Goal: Feedback & Contribution: Contribute content

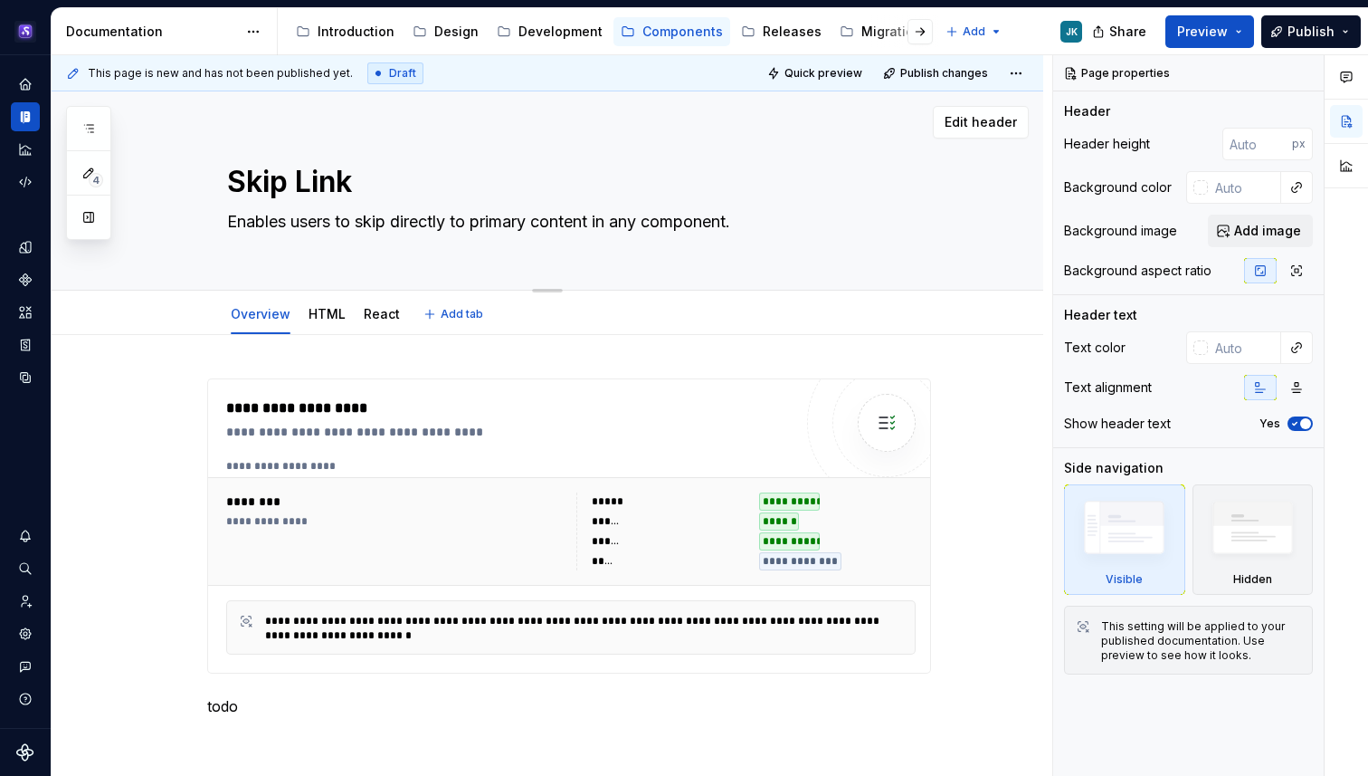
scroll to position [1, 0]
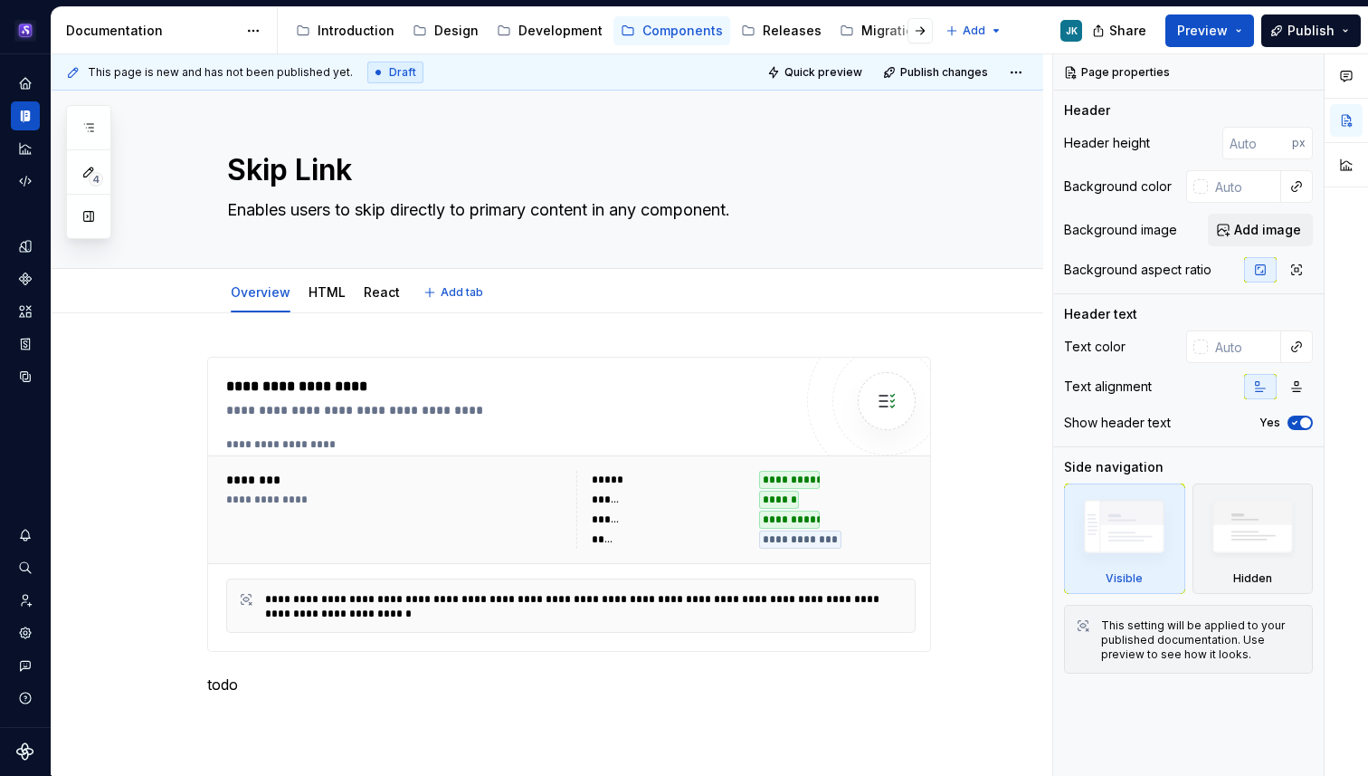
type textarea "*"
click at [21, 93] on div "Home" at bounding box center [25, 83] width 29 height 29
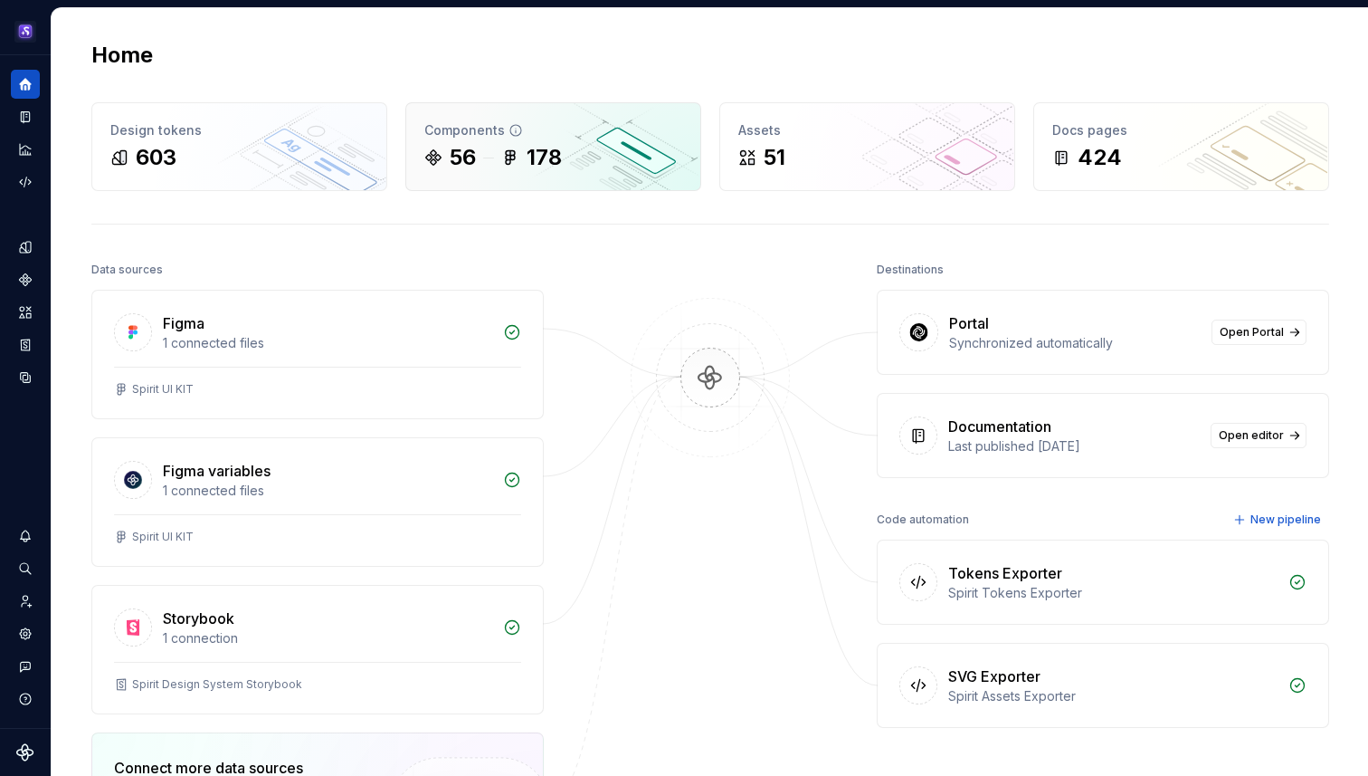
click at [506, 156] on icon at bounding box center [508, 158] width 5 height 14
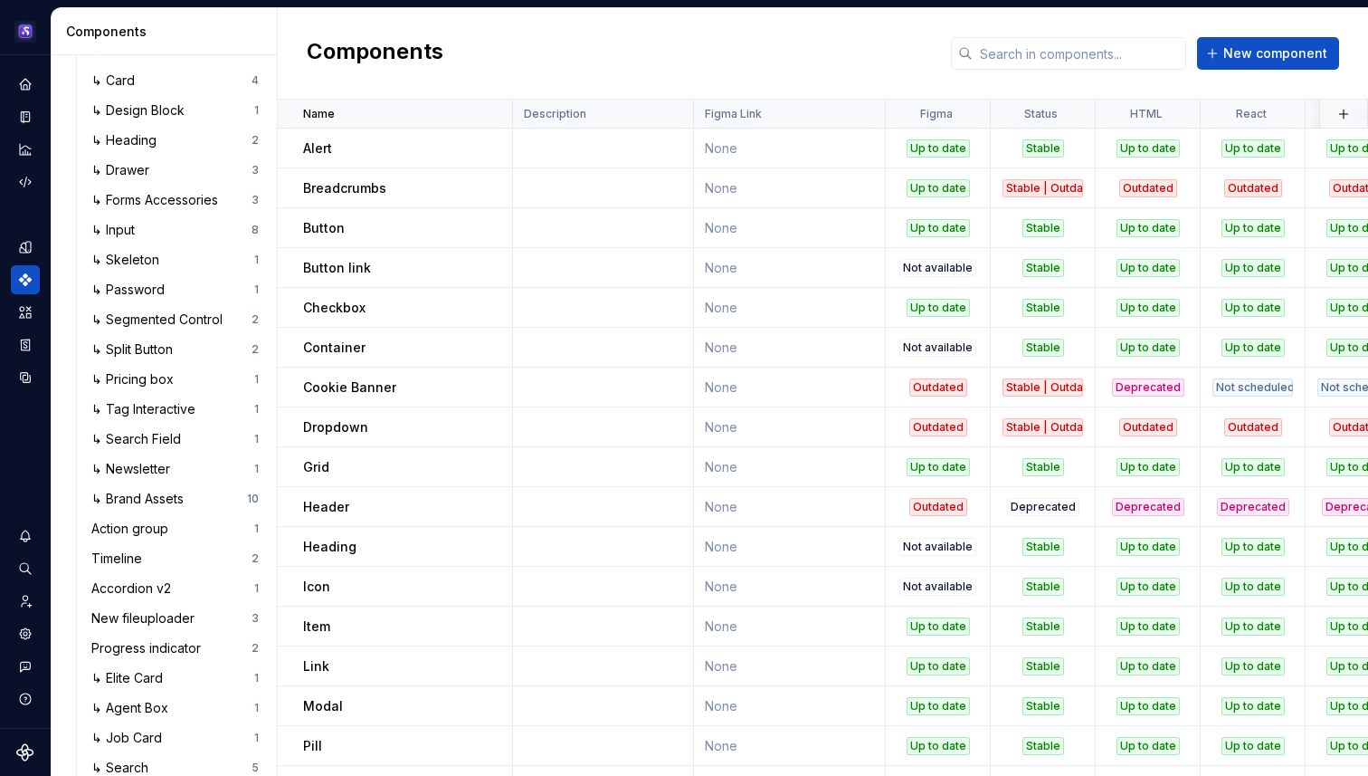
scroll to position [1231, 0]
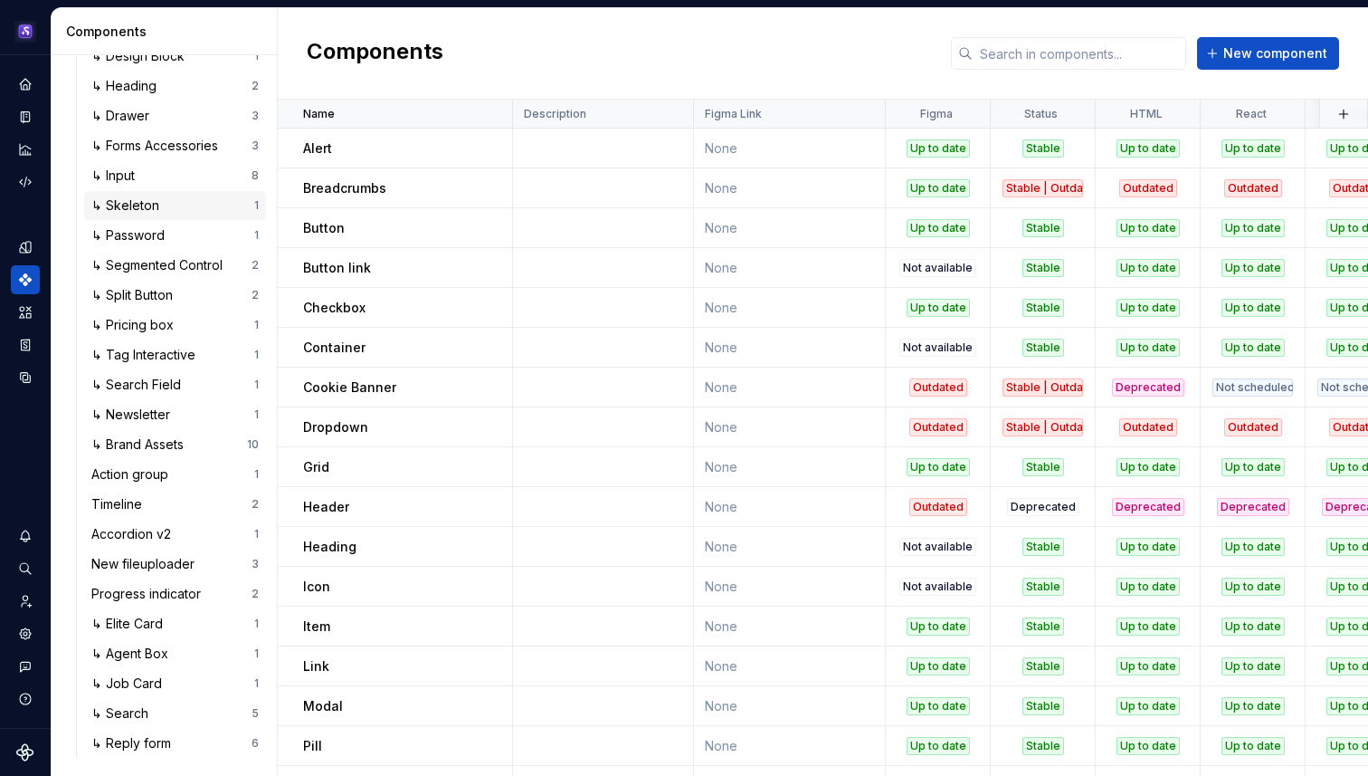
click at [166, 214] on div "↳ Skeleton 1" at bounding box center [175, 205] width 182 height 29
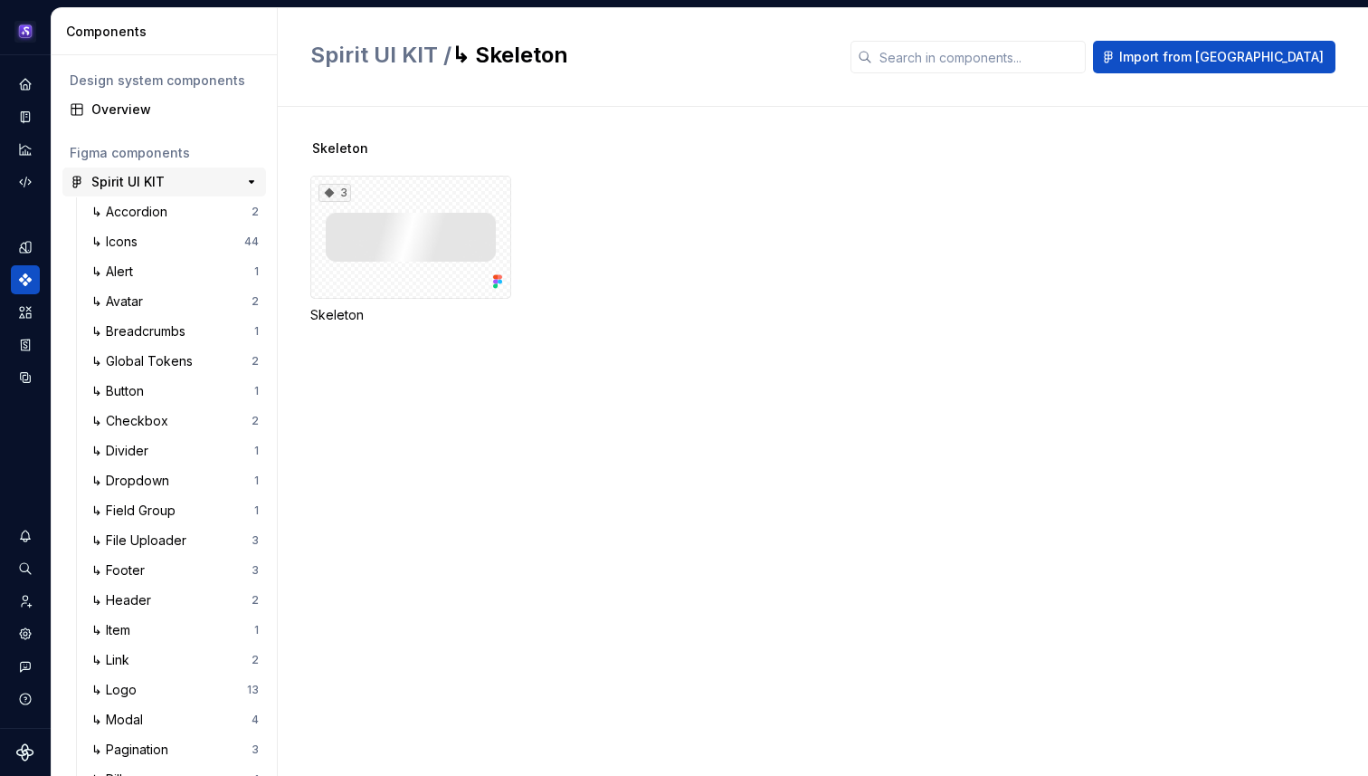
click at [158, 186] on div "Spirit UI KIT" at bounding box center [127, 182] width 73 height 18
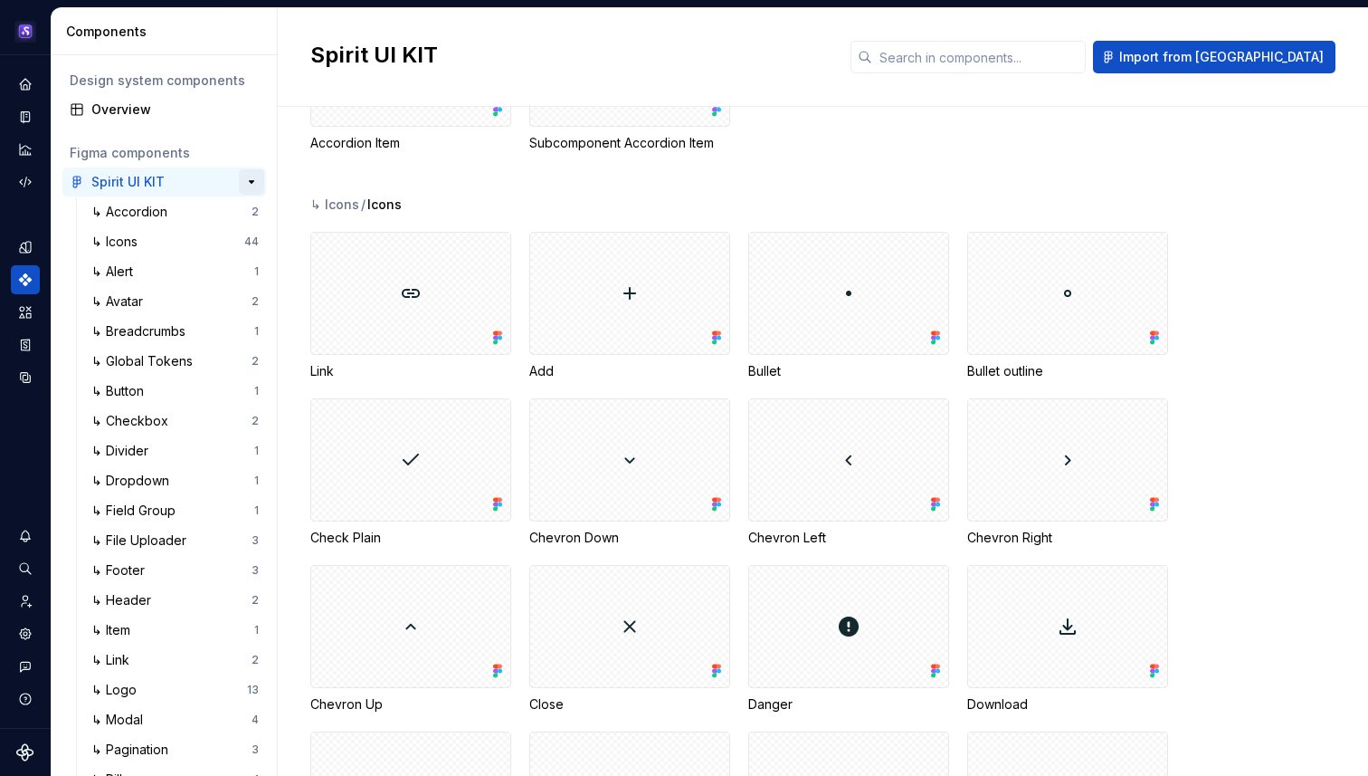
click at [249, 177] on button "button" at bounding box center [251, 181] width 25 height 25
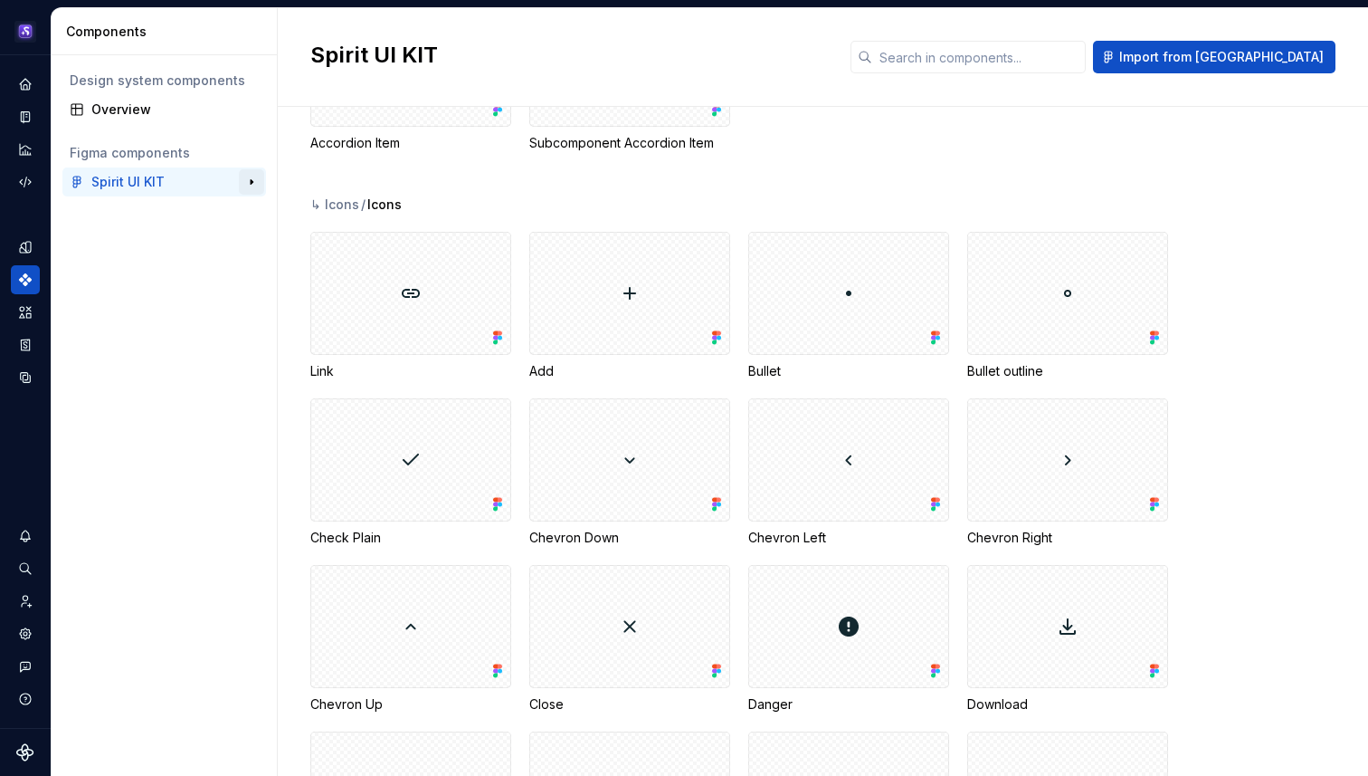
click at [249, 177] on button "button" at bounding box center [251, 181] width 25 height 25
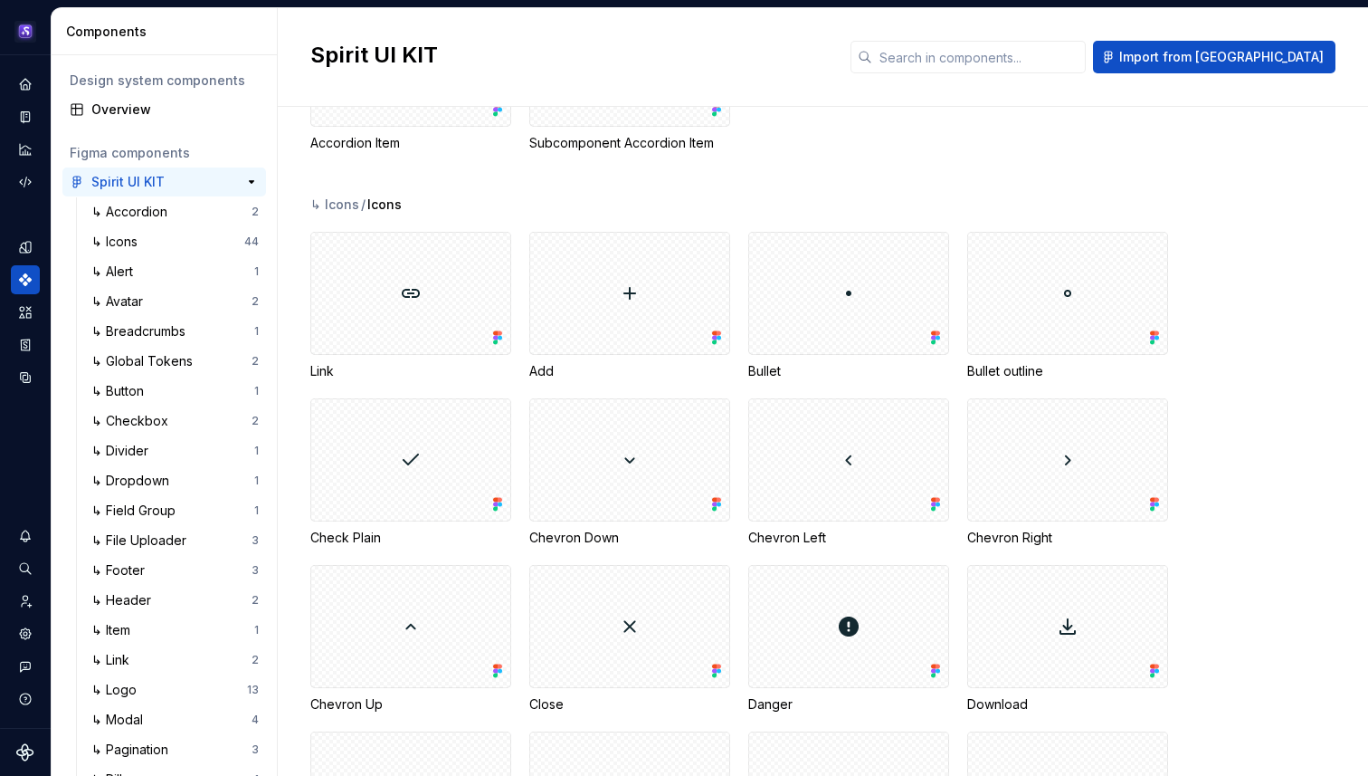
click at [190, 177] on div "Spirit UI KIT" at bounding box center [158, 182] width 135 height 18
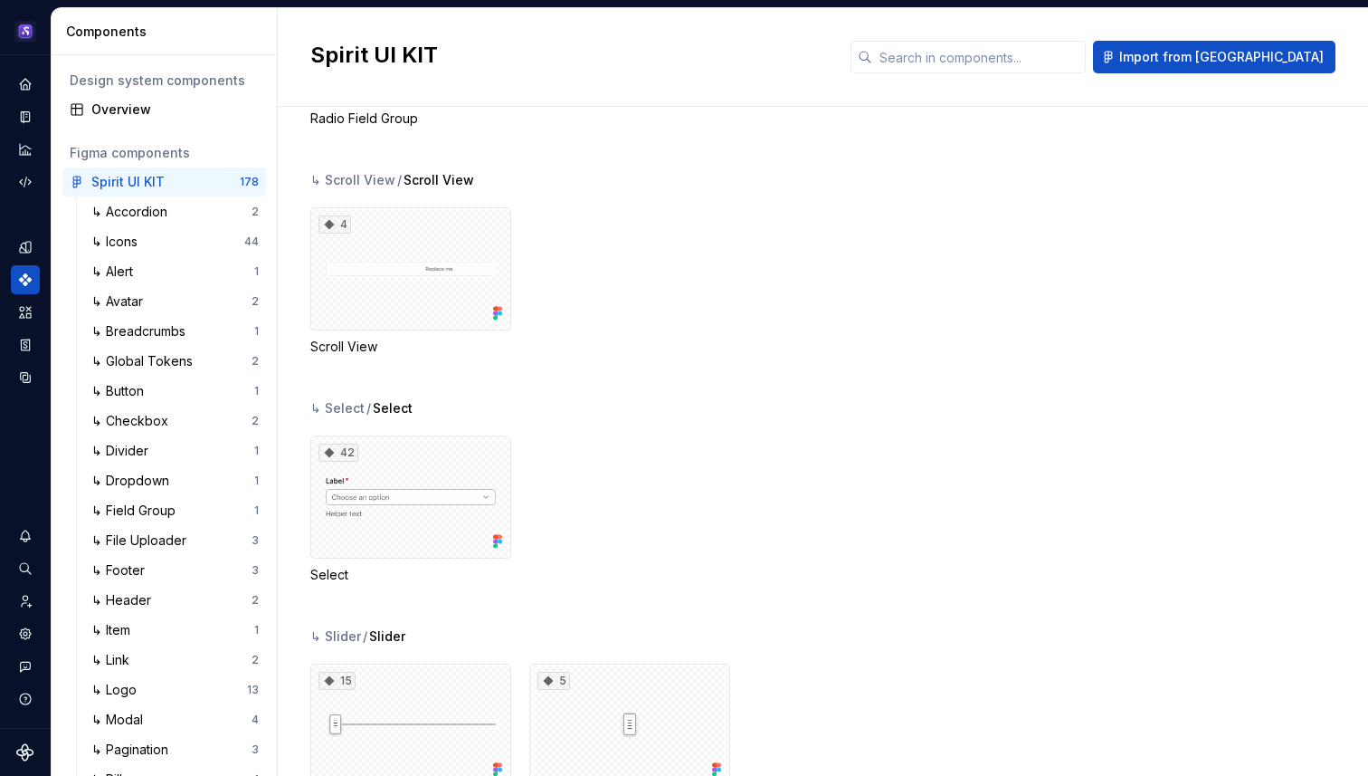
scroll to position [8589, 0]
click at [1045, 55] on input "text" at bounding box center [979, 57] width 214 height 33
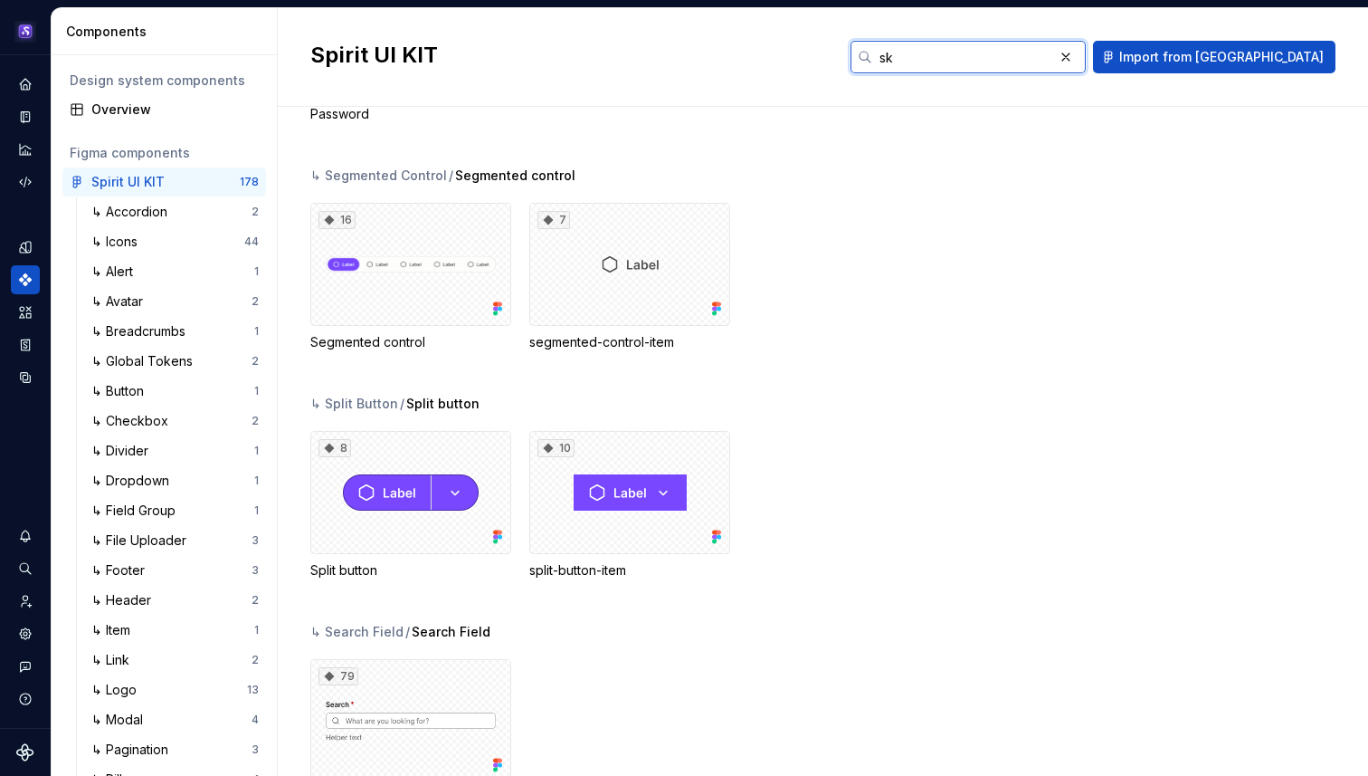
scroll to position [0, 0]
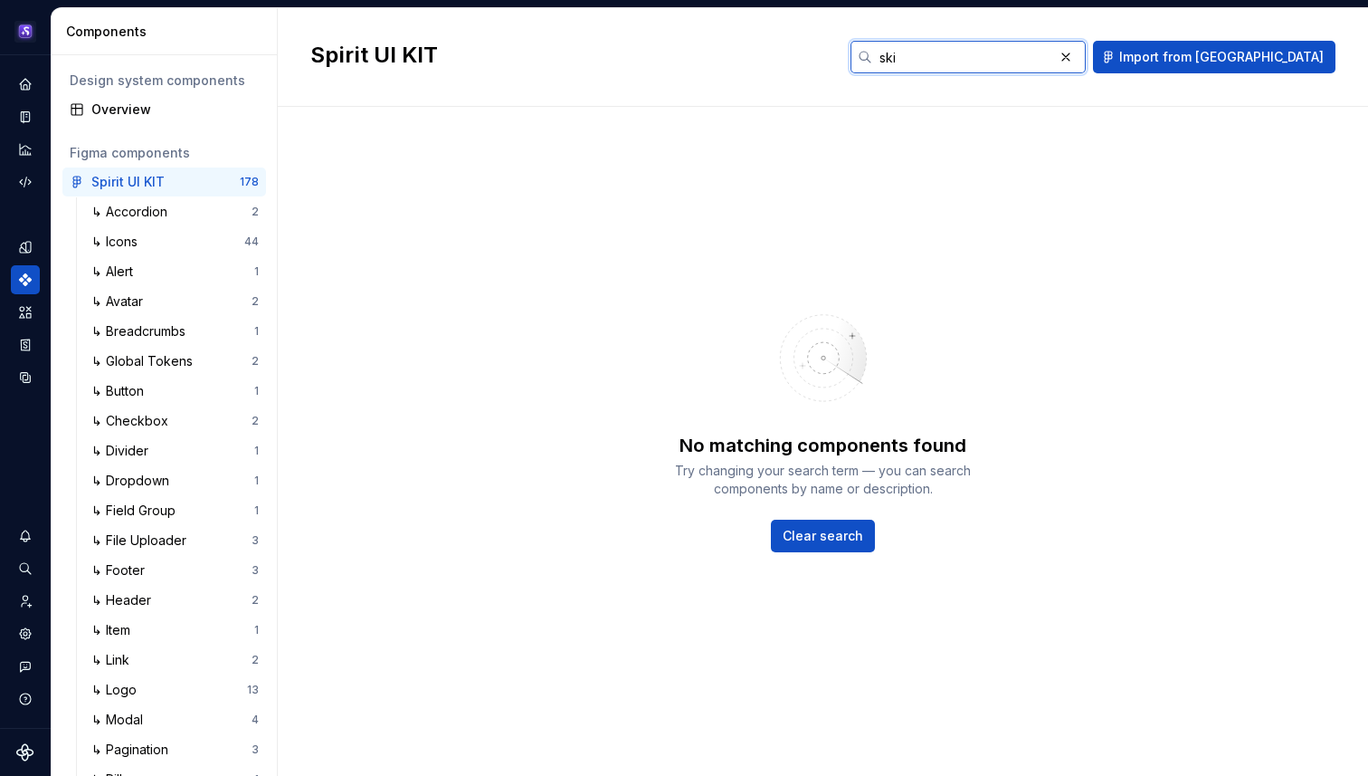
type input "skip"
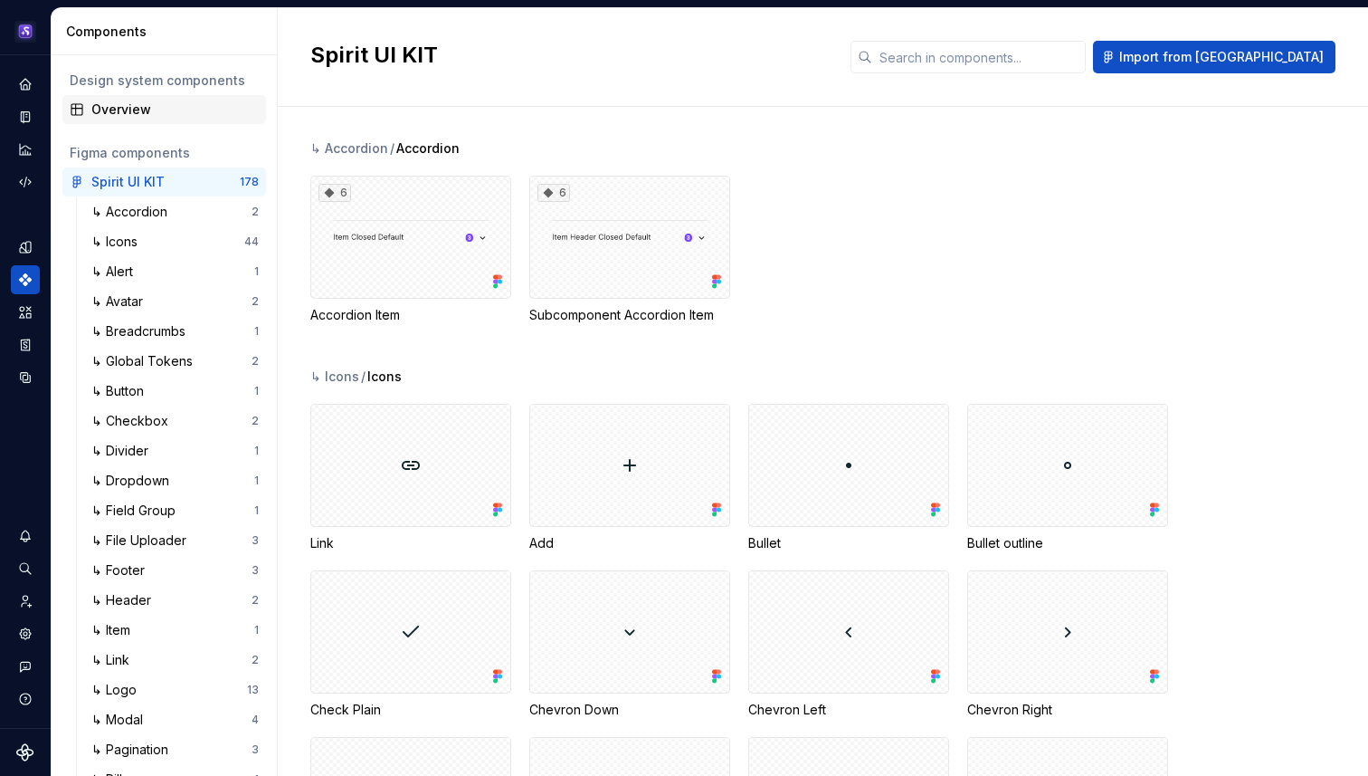
click at [159, 109] on div "Overview" at bounding box center [174, 109] width 167 height 18
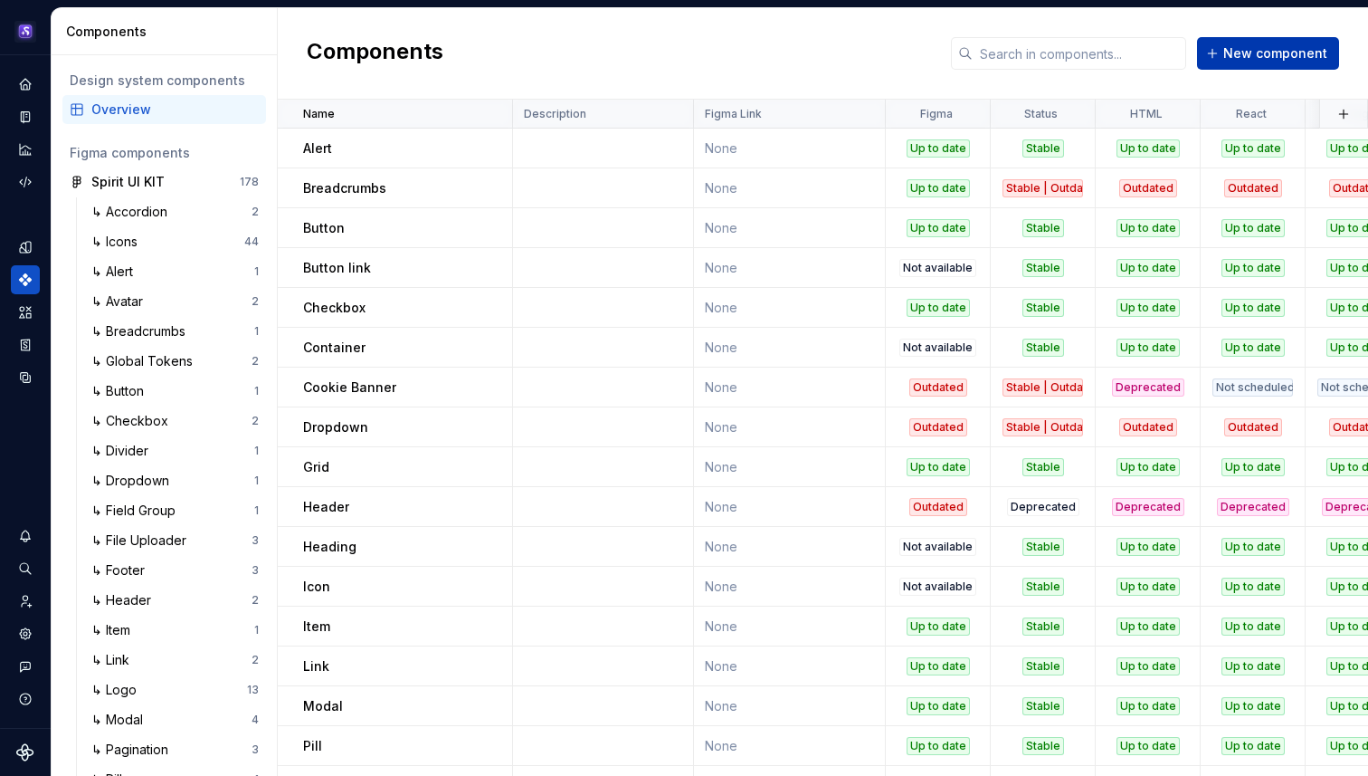
click at [1284, 62] on button "New component" at bounding box center [1268, 53] width 142 height 33
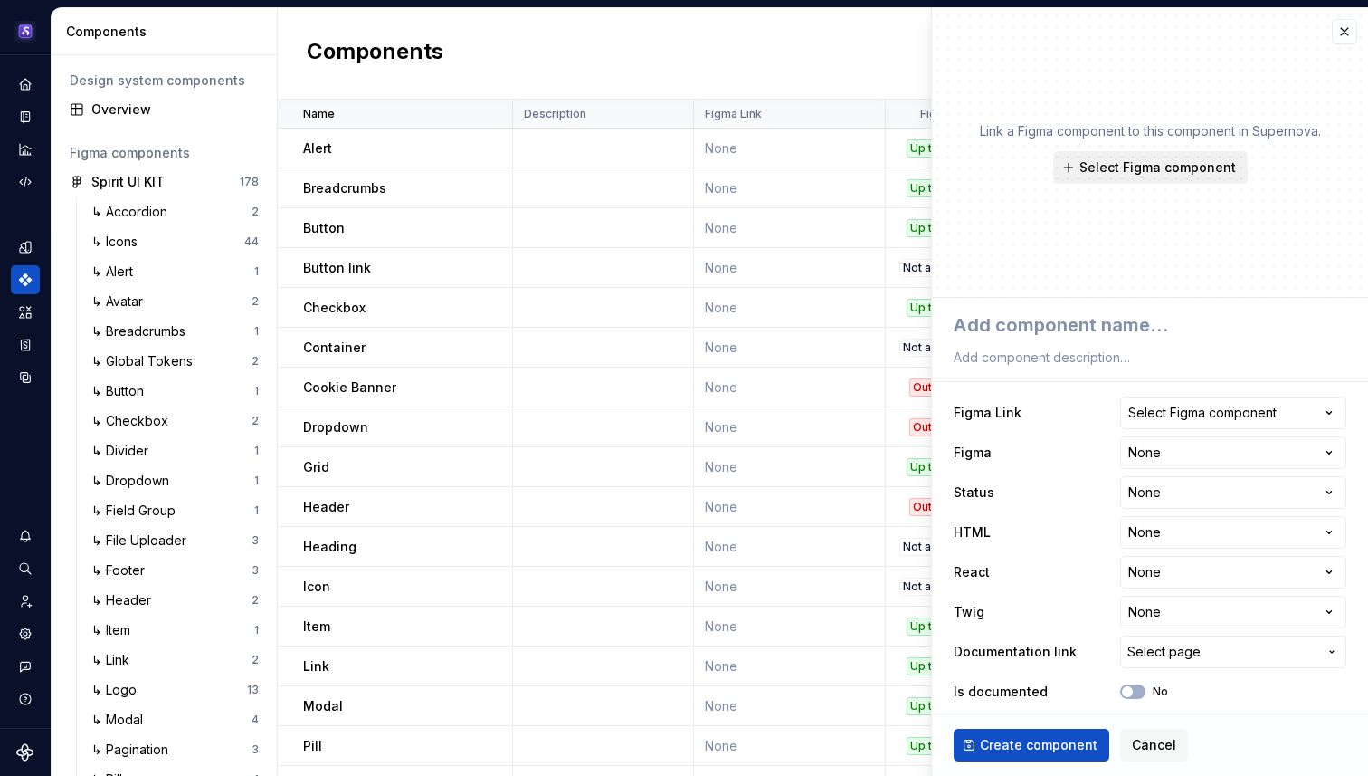
click at [1138, 172] on span "Select Figma component" at bounding box center [1158, 167] width 157 height 18
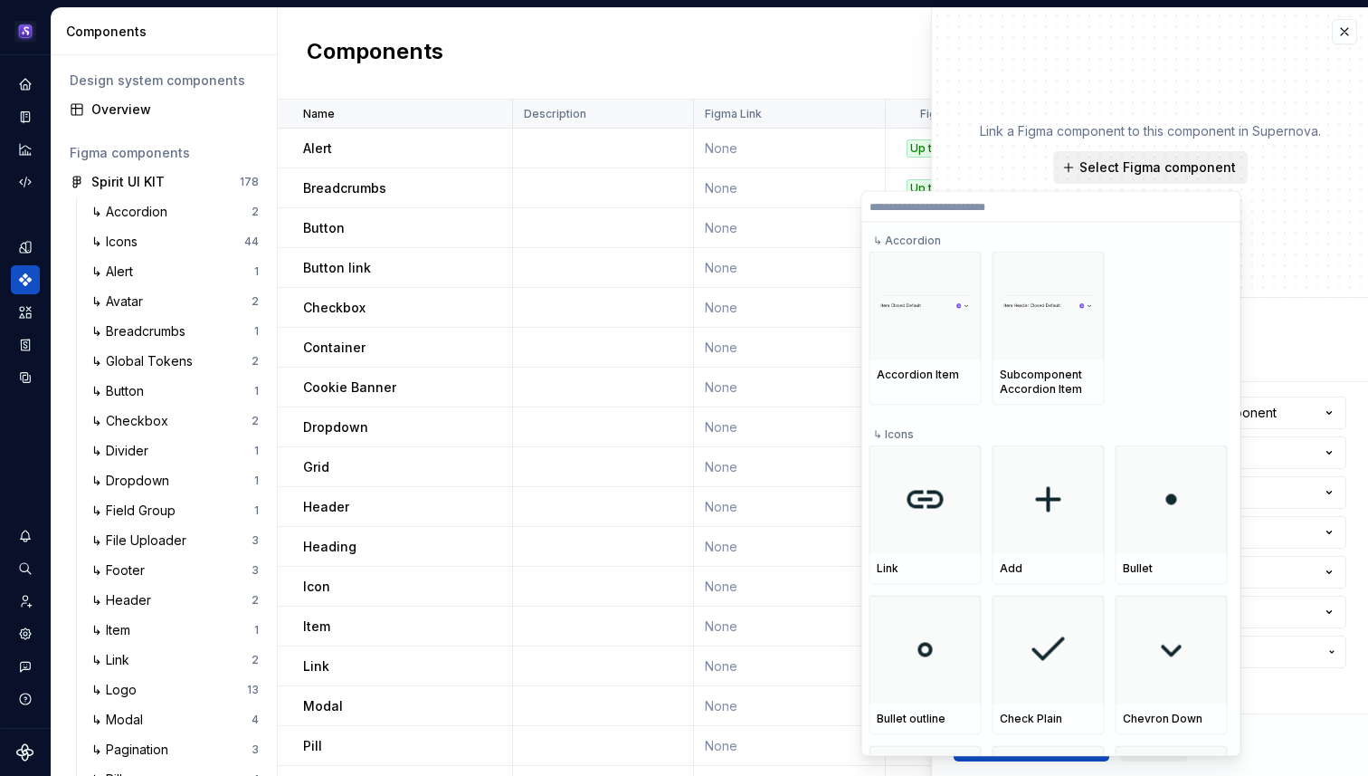
click at [1138, 172] on span "Select Figma component" at bounding box center [1158, 167] width 157 height 18
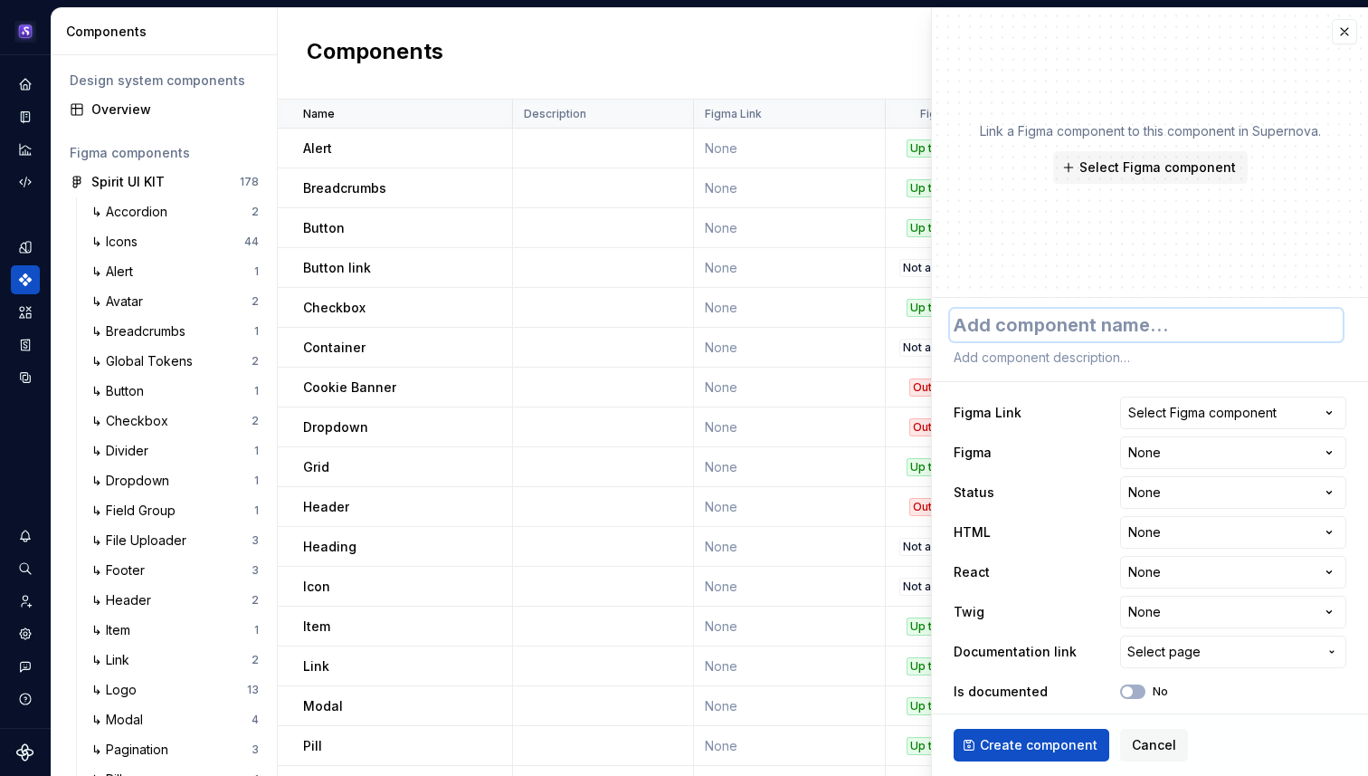
click at [1042, 332] on textarea at bounding box center [1146, 325] width 393 height 33
type textarea "*"
type textarea "S"
type textarea "*"
type textarea "Sk"
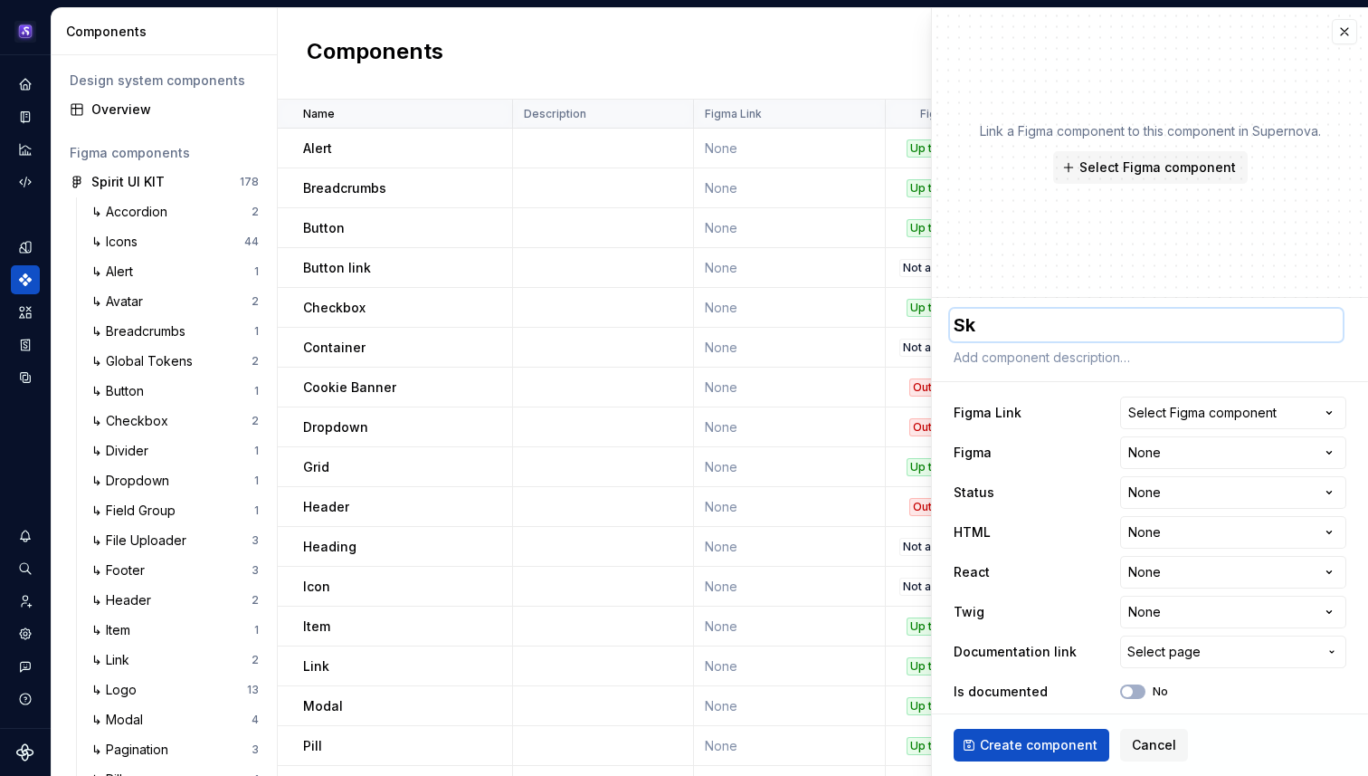
type textarea "*"
type textarea "Ski"
type textarea "*"
type textarea "Skip"
type textarea "*"
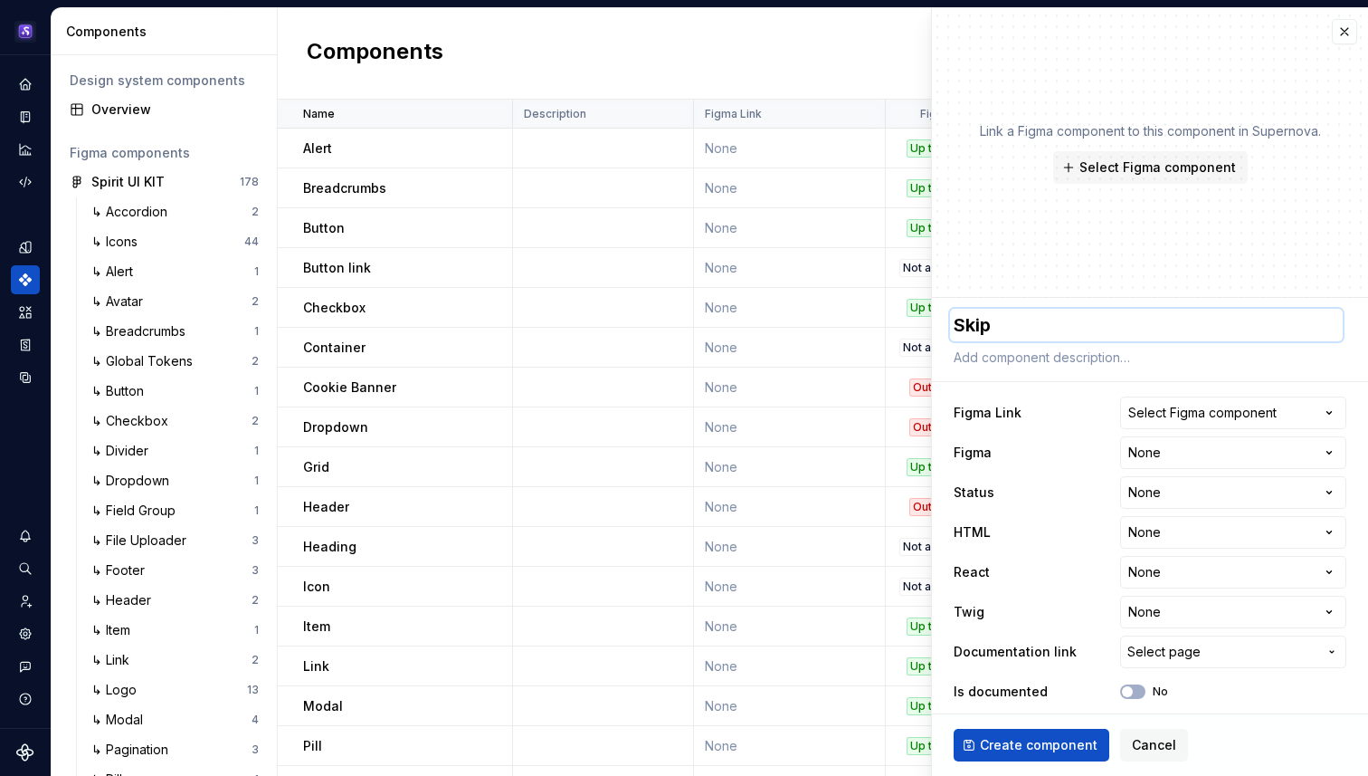
type textarea "SkipL"
type textarea "*"
type textarea "SkipLi"
type textarea "*"
type textarea "SkipLin"
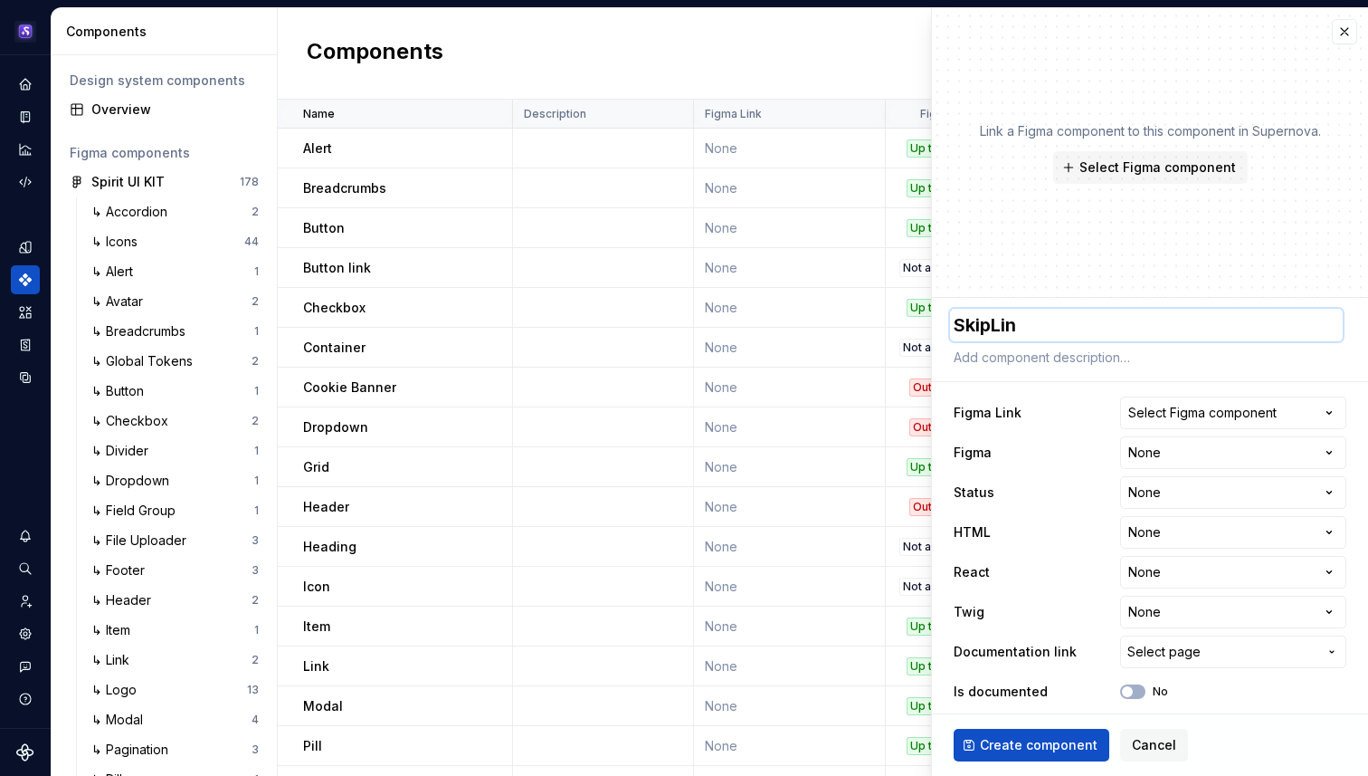
type textarea "*"
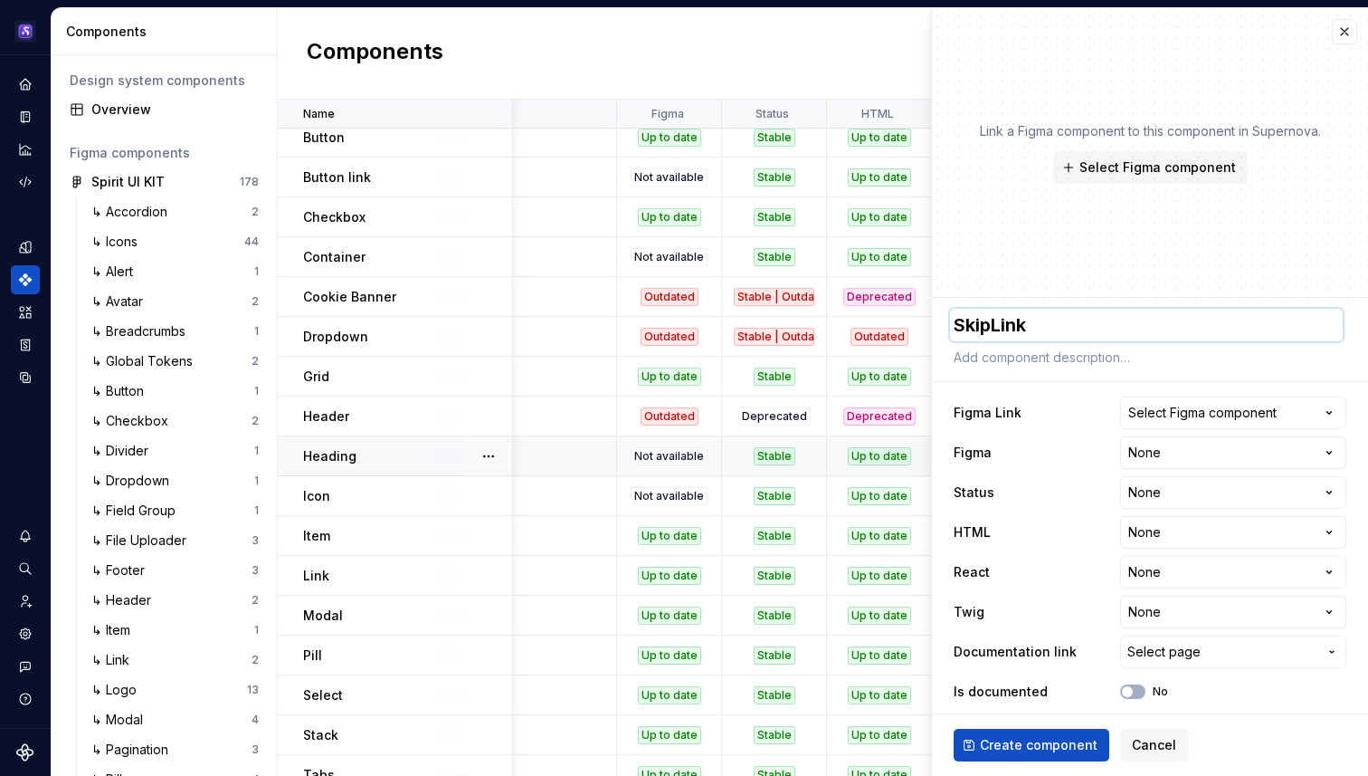
scroll to position [92, 269]
type textarea "SkipLink"
click at [1194, 457] on html "Spirit JK Design system data Components Design system components Overview Figma…" at bounding box center [684, 388] width 1368 height 776
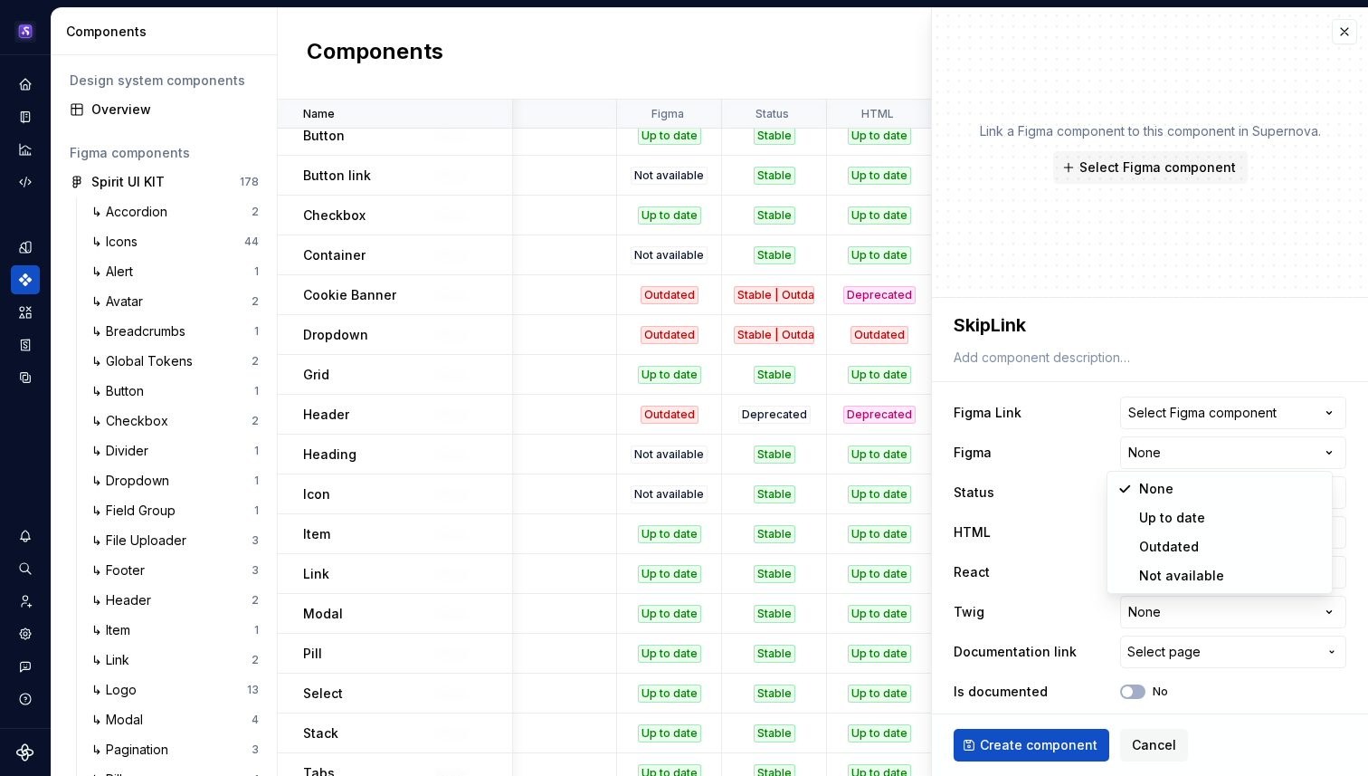
select select "**********"
type textarea "*"
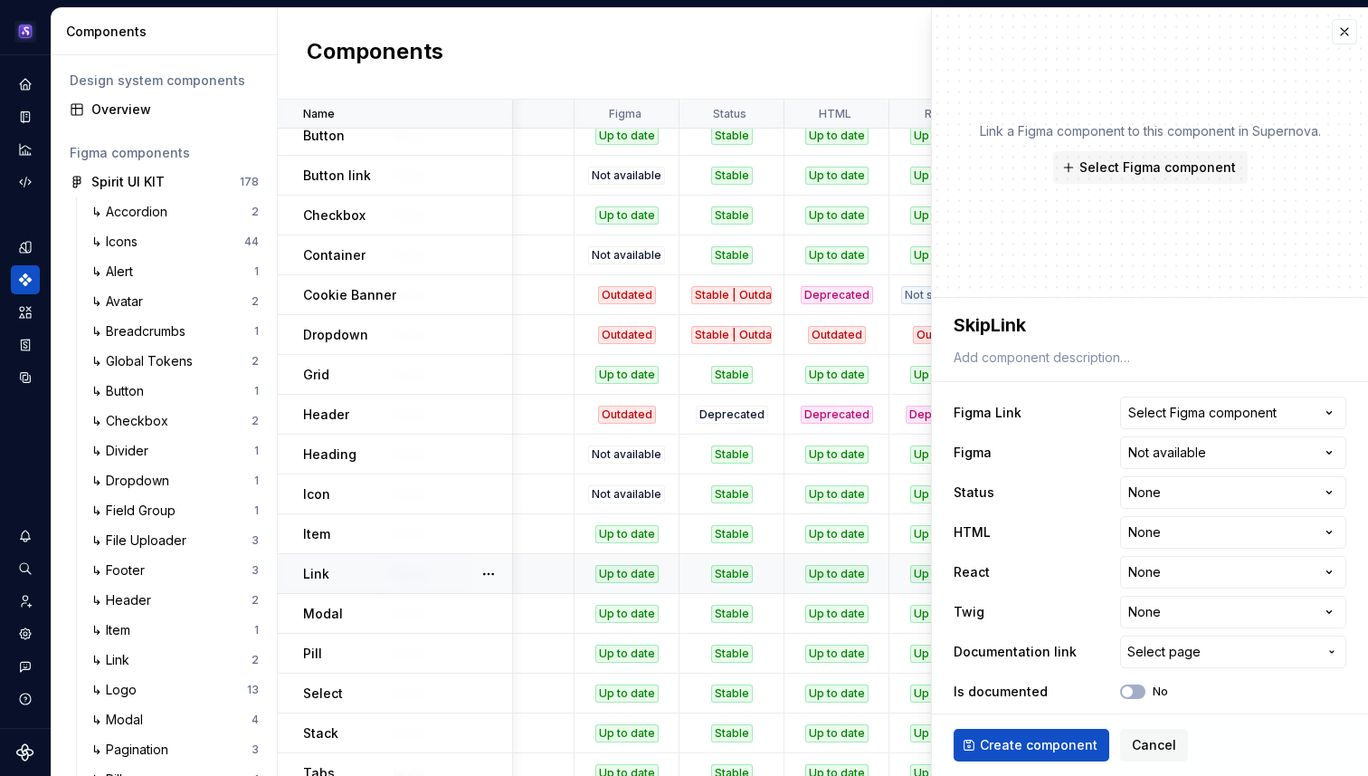
scroll to position [96, 311]
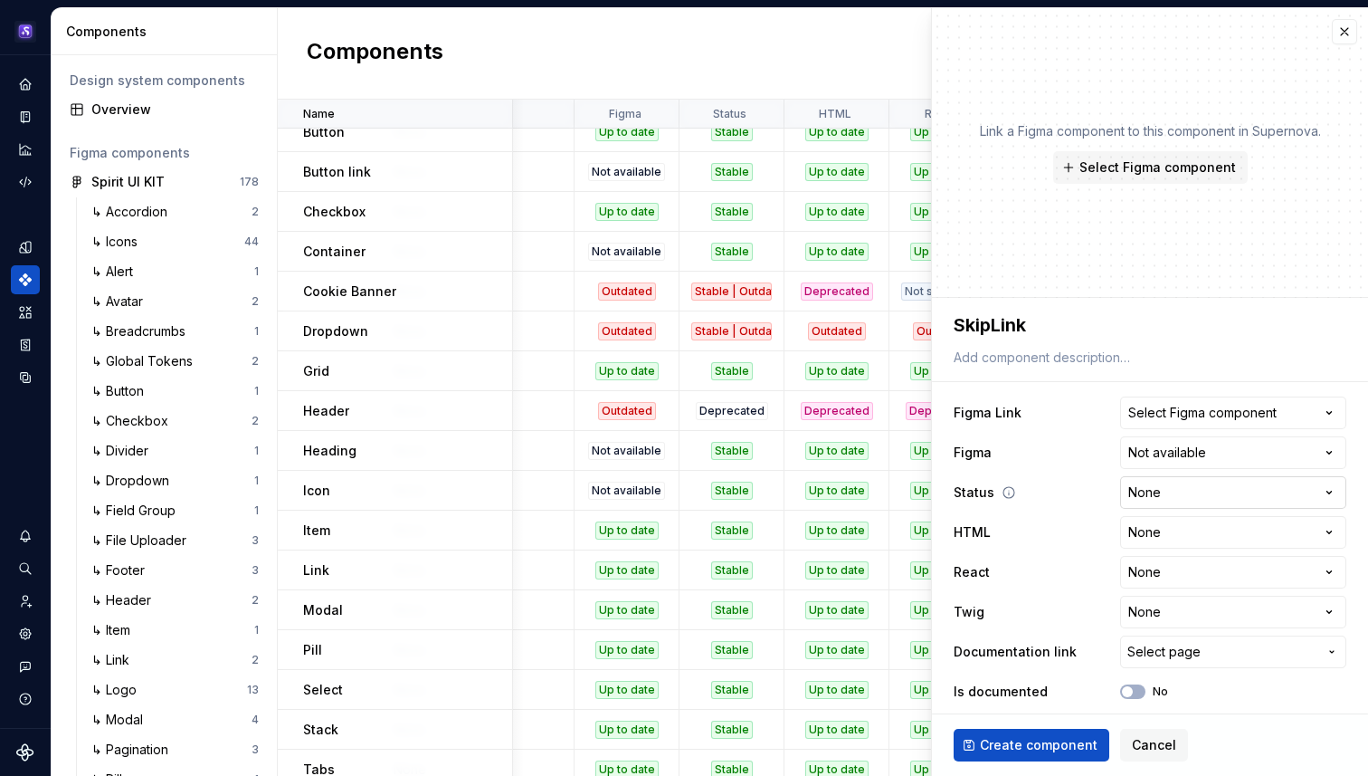
click at [1179, 505] on html "Spirit JK Design system data Components Design system components Overview Figma…" at bounding box center [684, 388] width 1368 height 776
select select "**********"
type textarea "*"
click at [1170, 529] on html "Spirit JK Design system data Components Design system components Overview Figma…" at bounding box center [684, 388] width 1368 height 776
select select "**********"
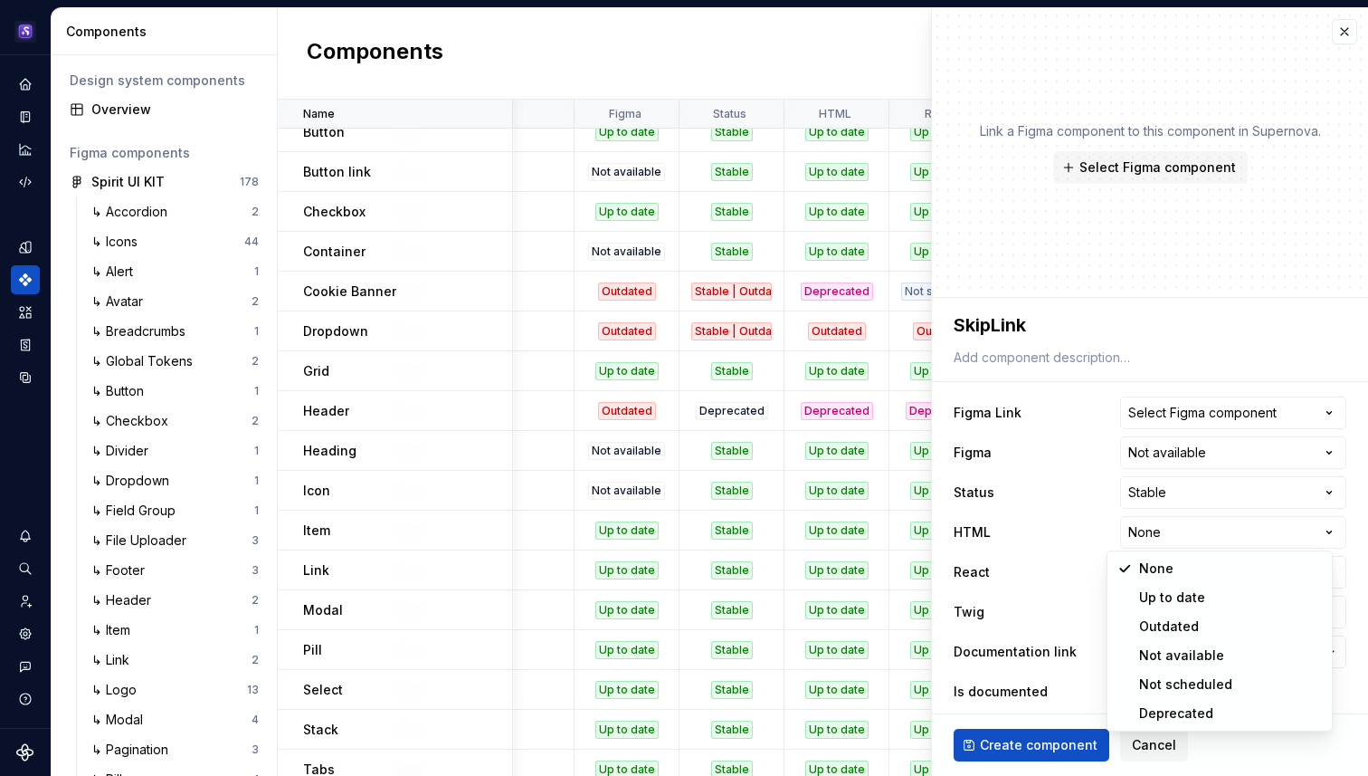
type textarea "*"
click at [1177, 572] on html "Spirit JK Design system data Components Design system components Overview Figma…" at bounding box center [684, 388] width 1368 height 776
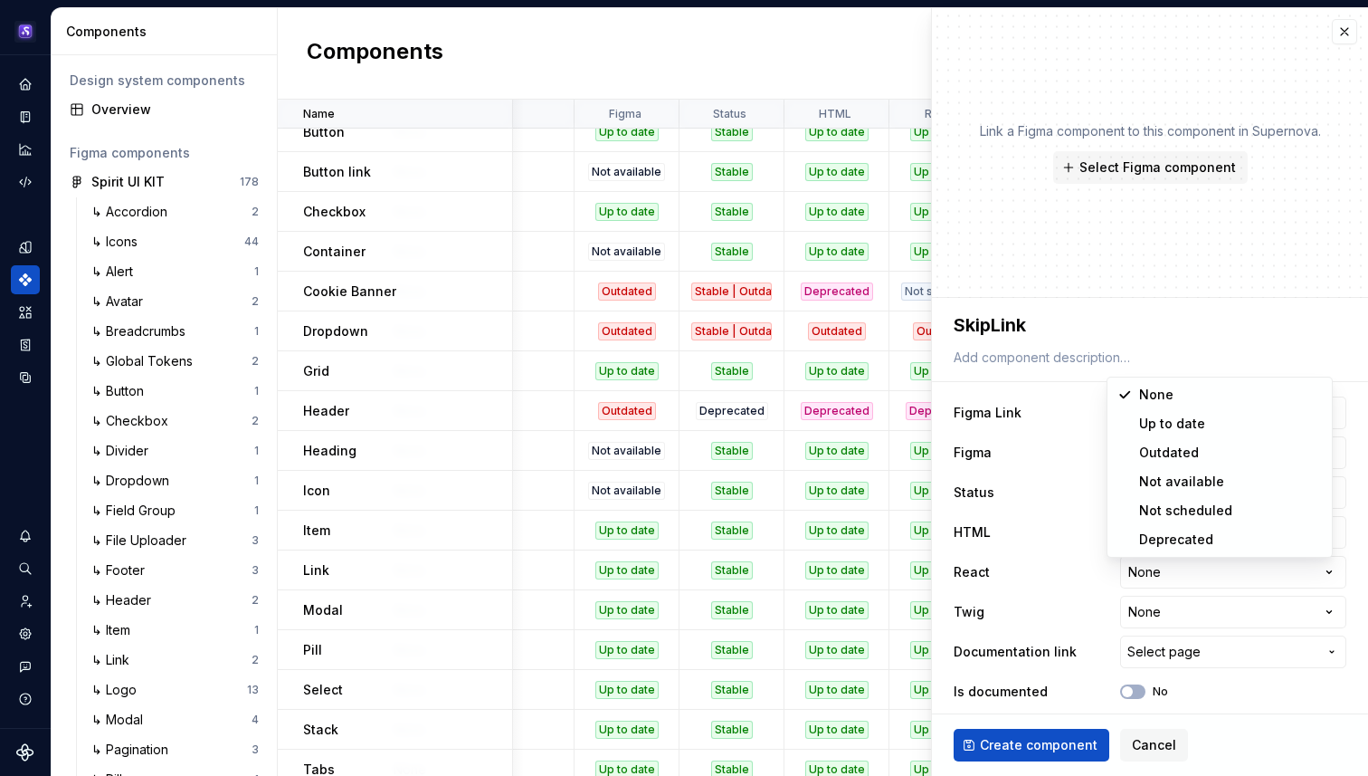
select select "**********"
type textarea "*"
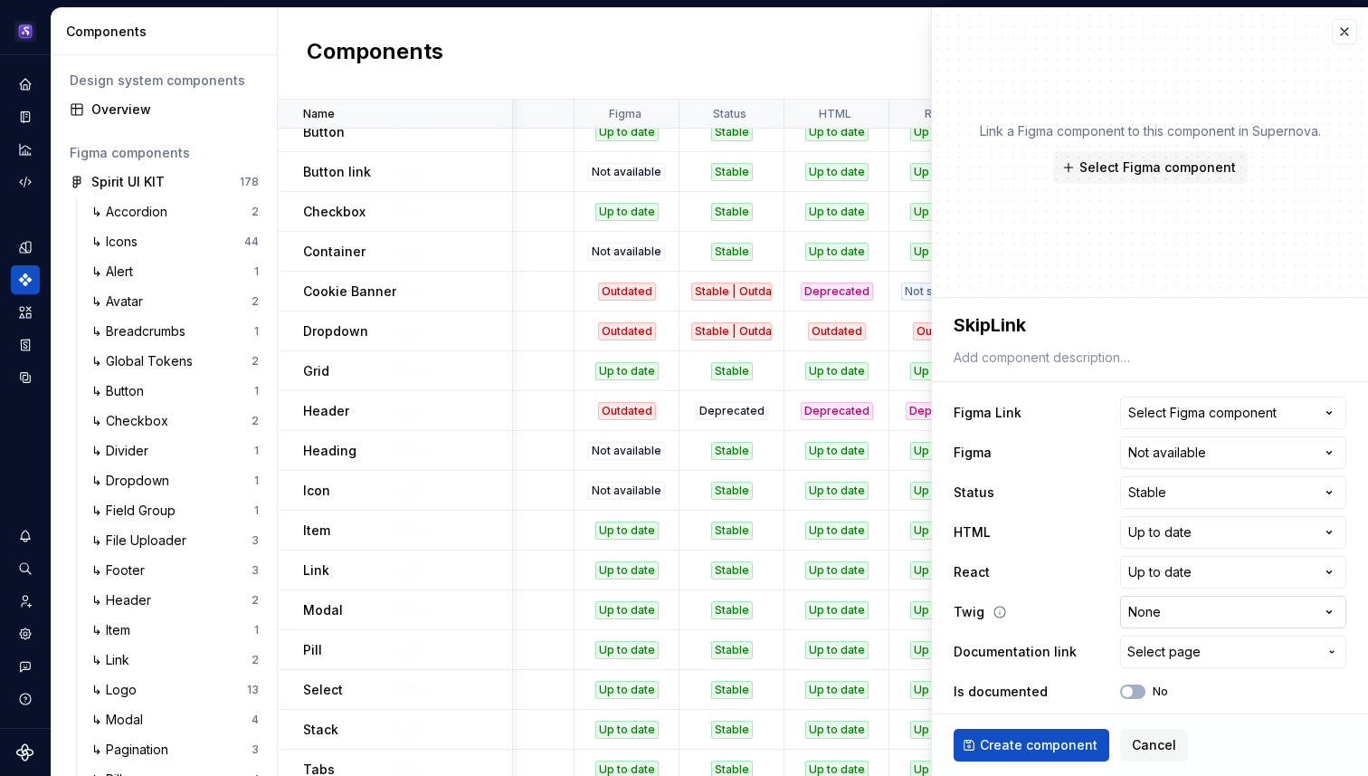
click at [1173, 609] on html "Spirit JK Design system data Components Design system components Overview Figma…" at bounding box center [684, 388] width 1368 height 776
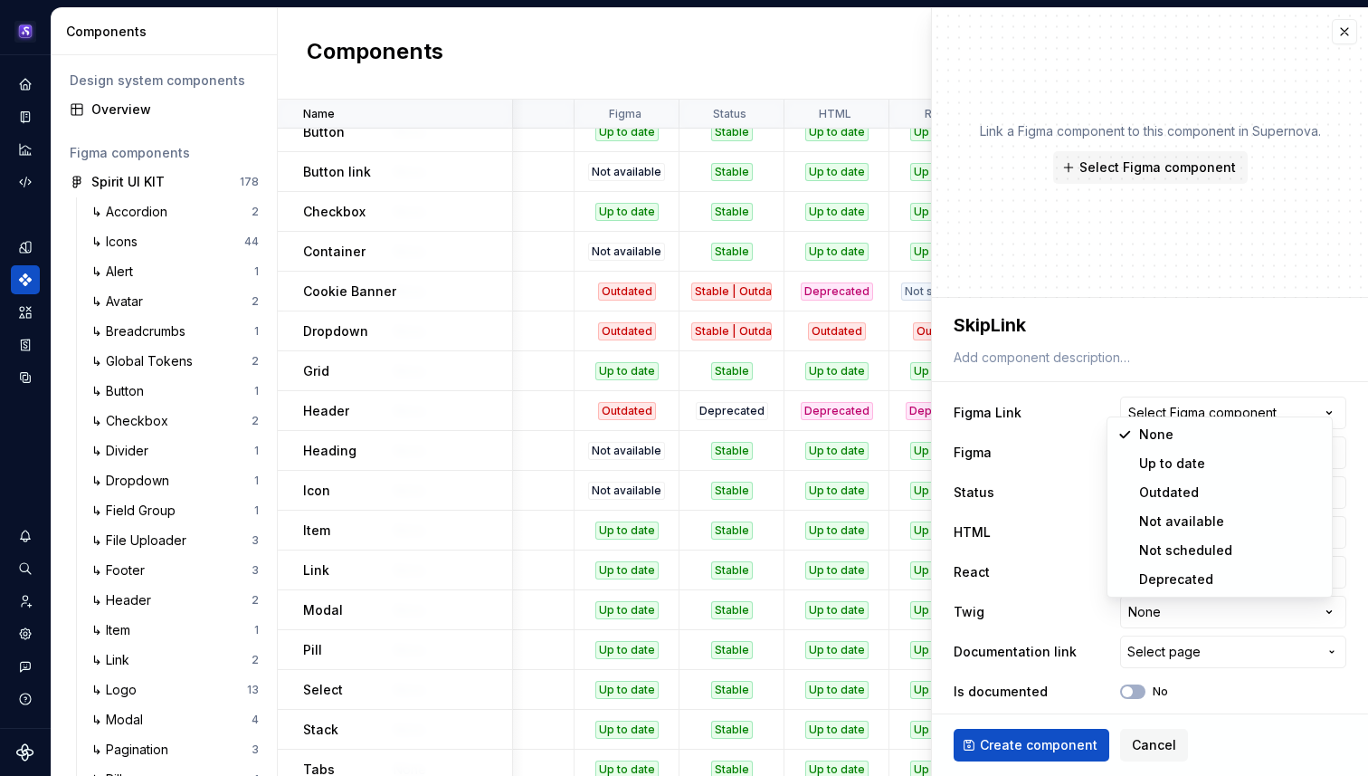
select select "**********"
type textarea "*"
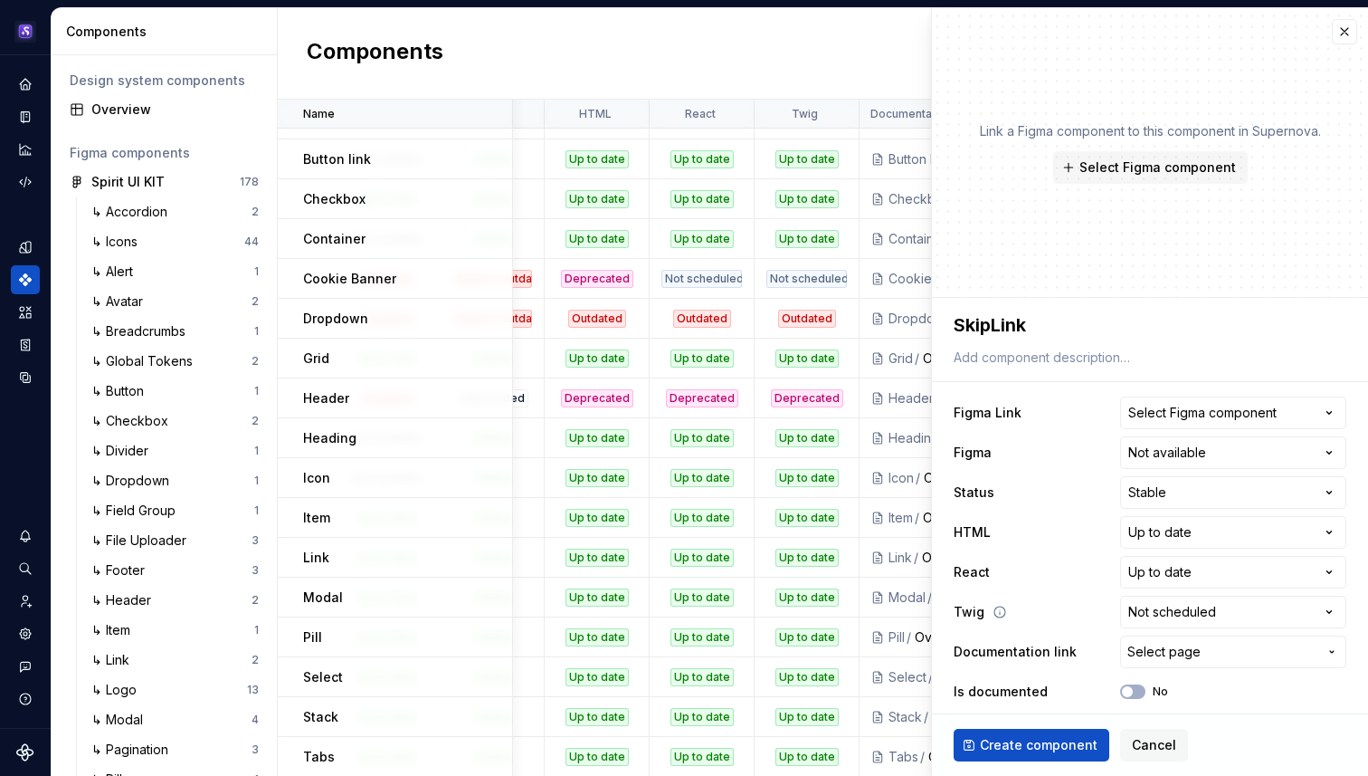
scroll to position [9, 0]
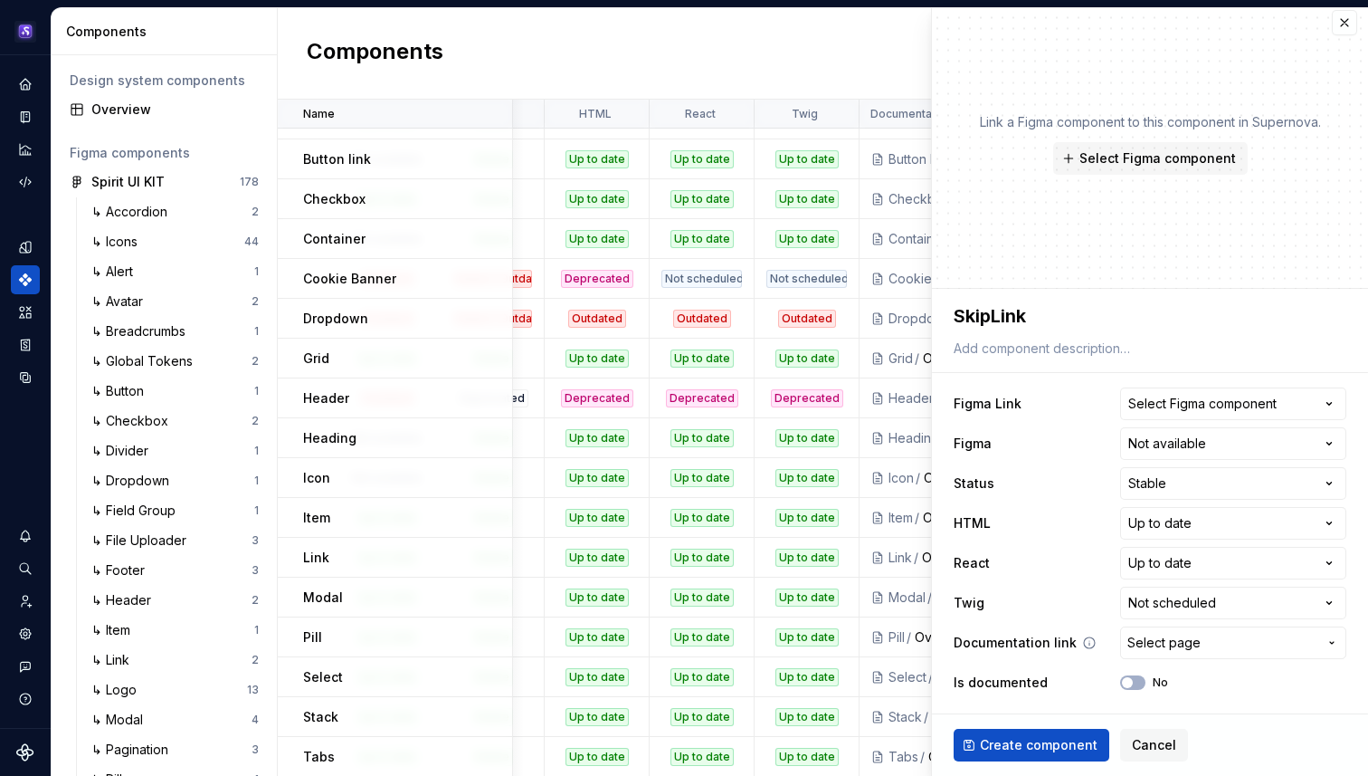
click at [1169, 642] on span "Select page" at bounding box center [1164, 643] width 73 height 18
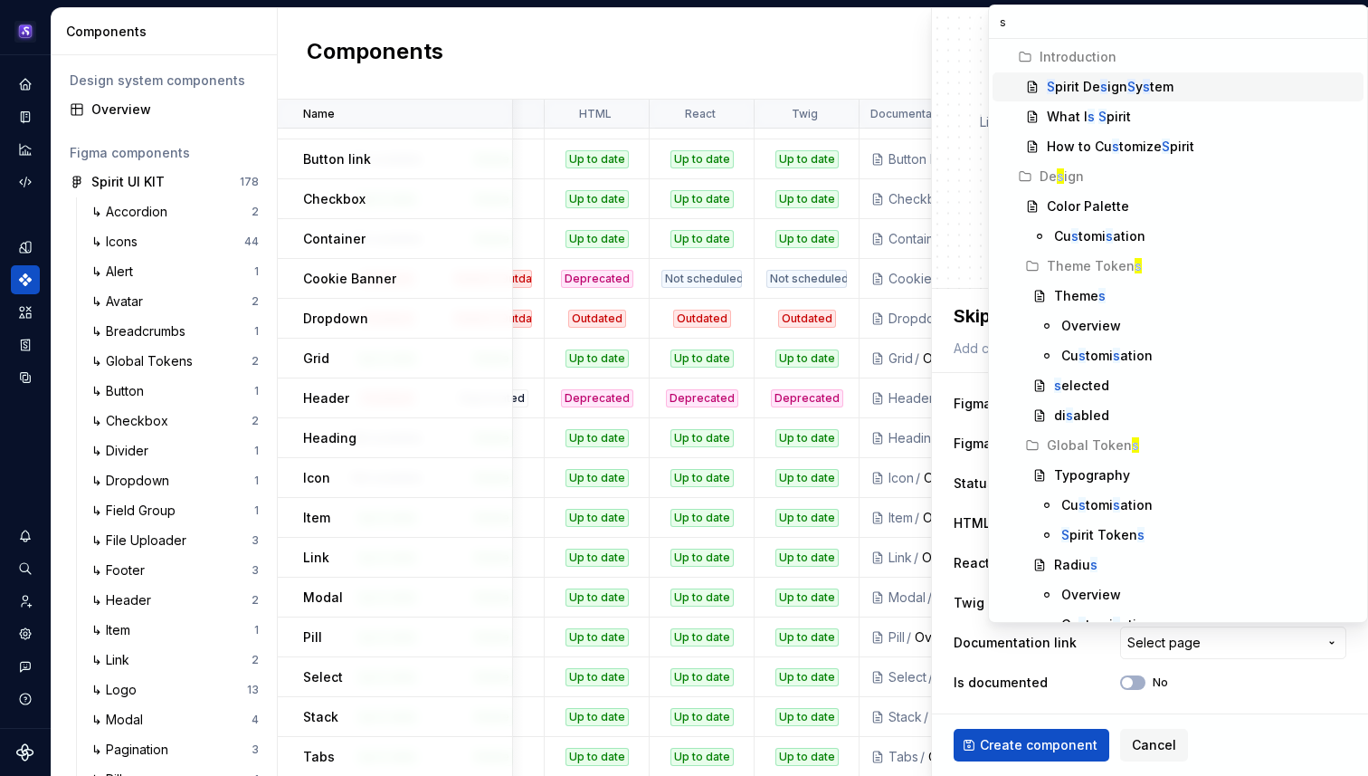
scroll to position [0, 0]
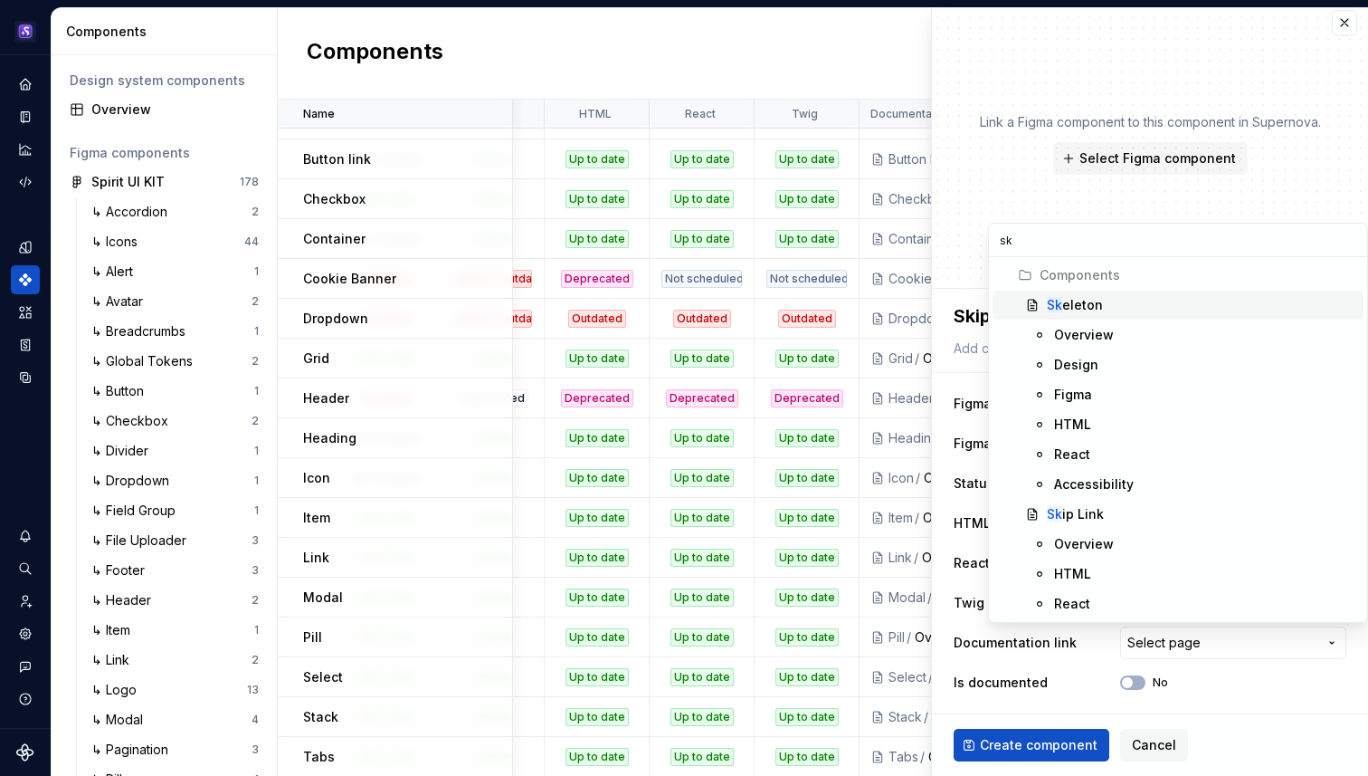
type input "ski"
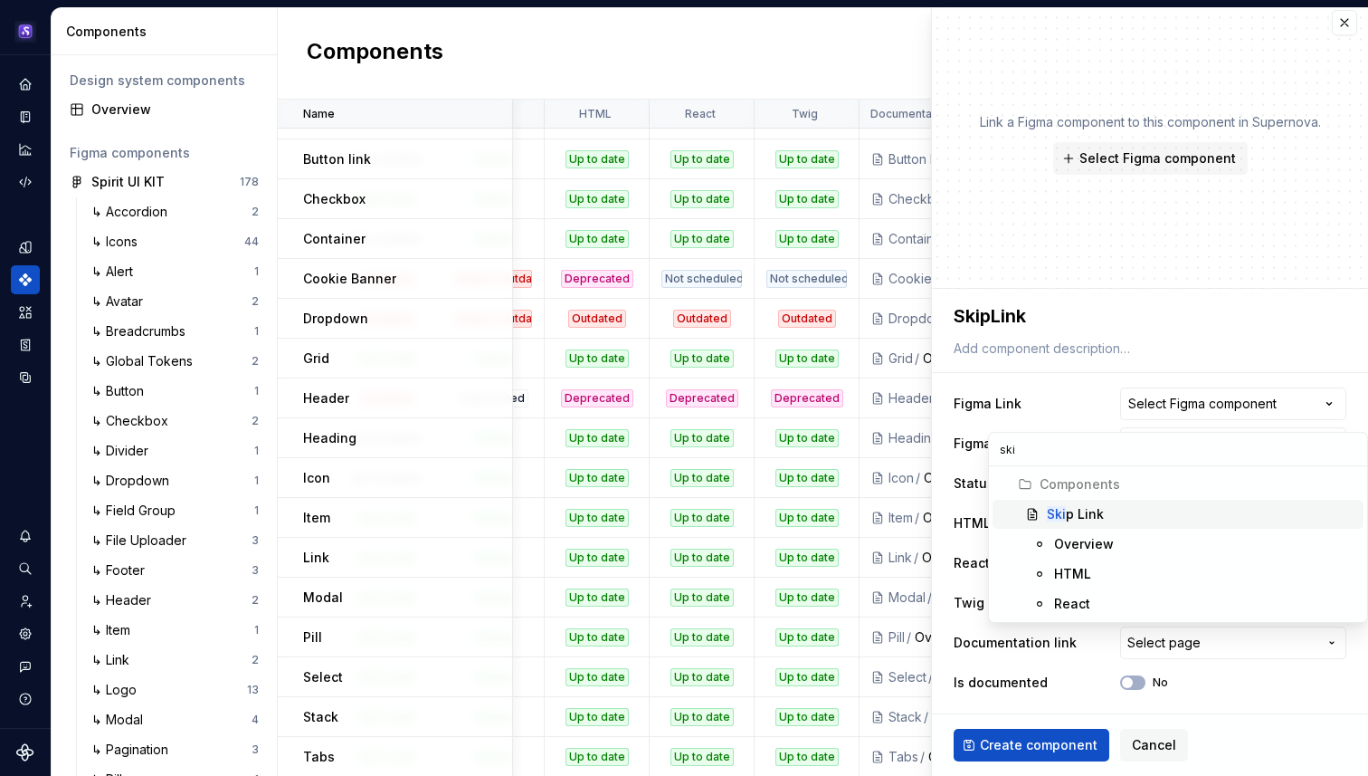
click at [1080, 516] on div "Ski p Link" at bounding box center [1075, 514] width 57 height 18
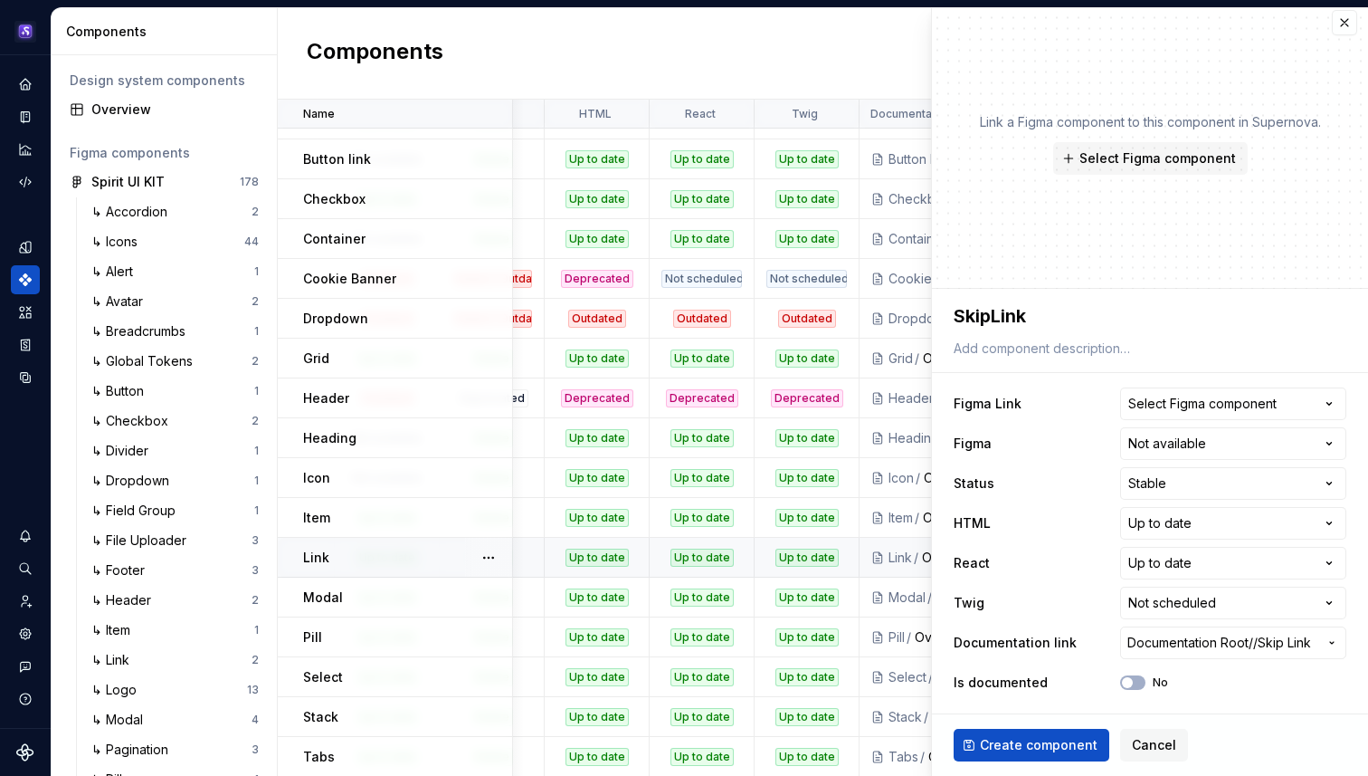
scroll to position [109, 560]
click at [1112, 690] on div "Is documented No" at bounding box center [1150, 682] width 393 height 33
click at [1122, 683] on span "button" at bounding box center [1127, 682] width 11 height 11
click at [1061, 751] on span "Create component" at bounding box center [1039, 745] width 118 height 18
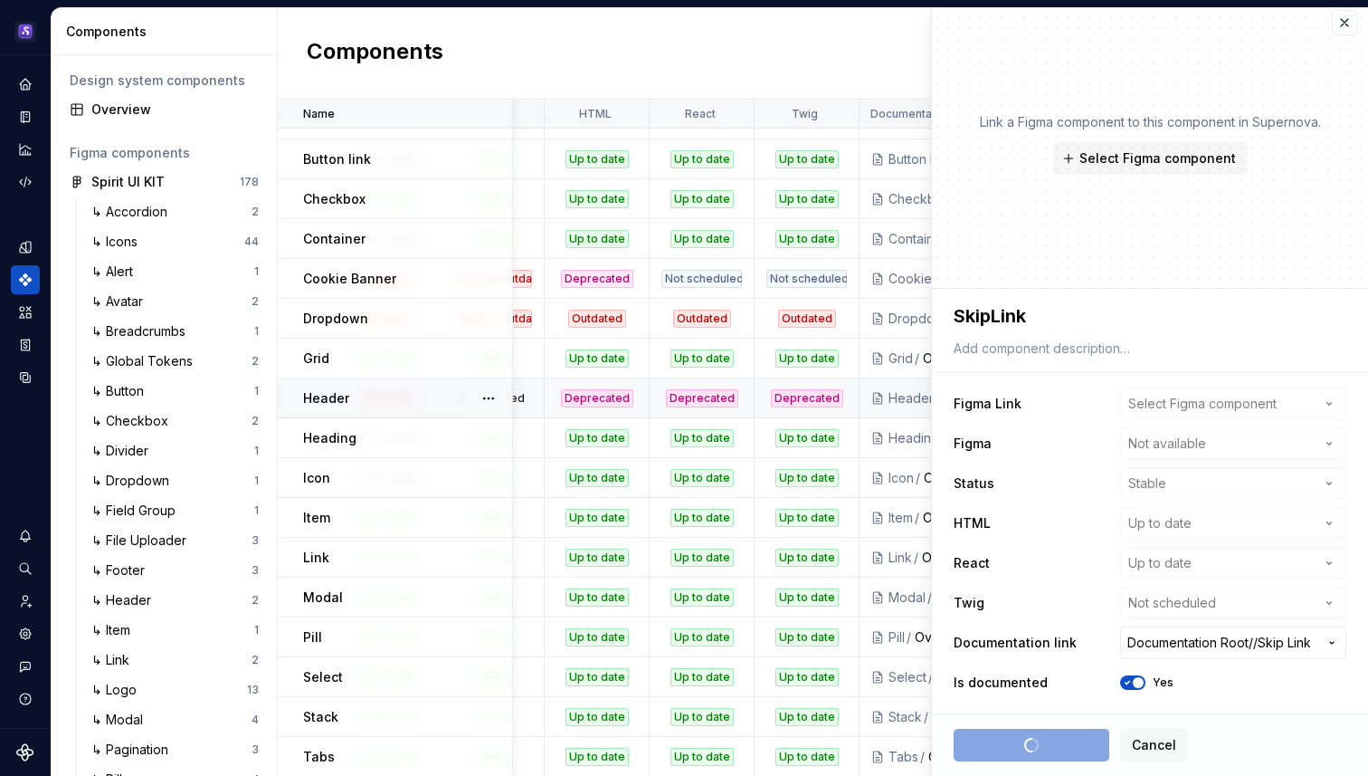
type textarea "*"
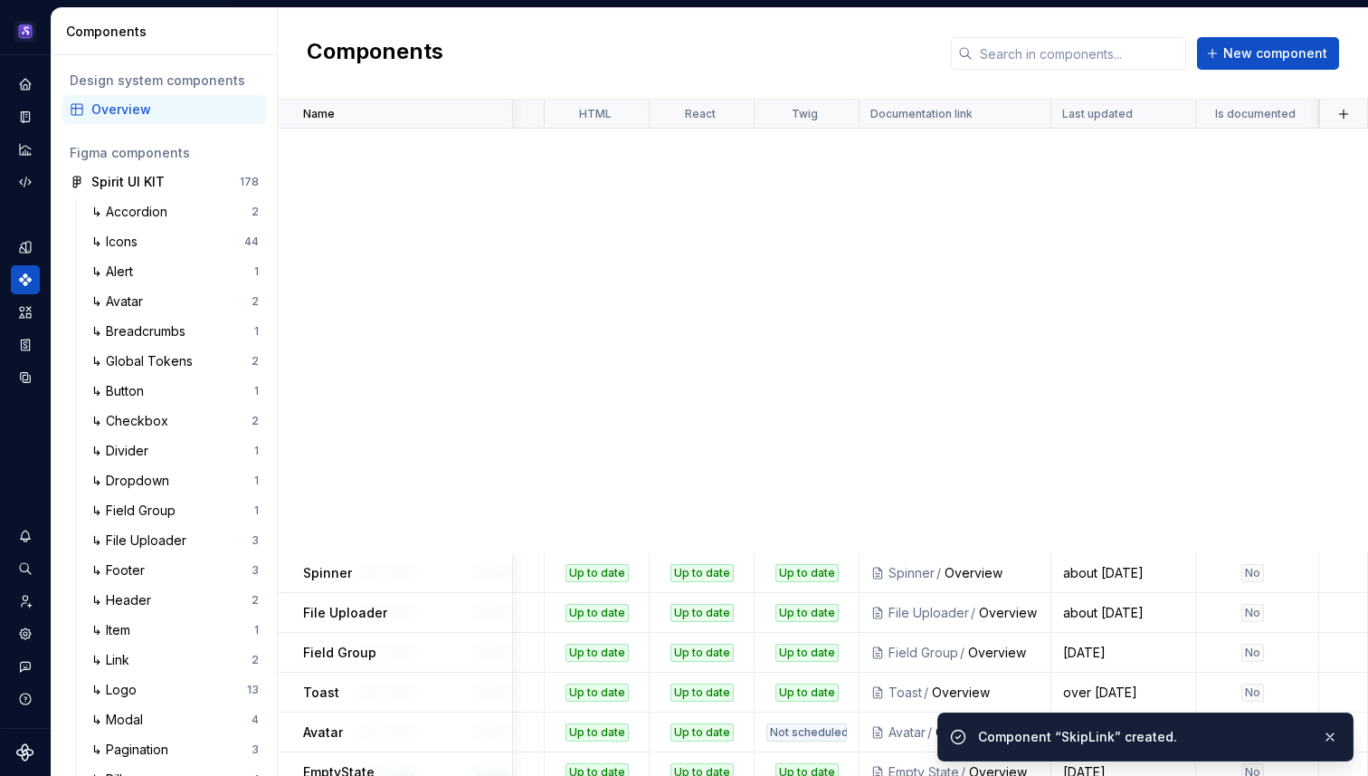
scroll to position [1633, 560]
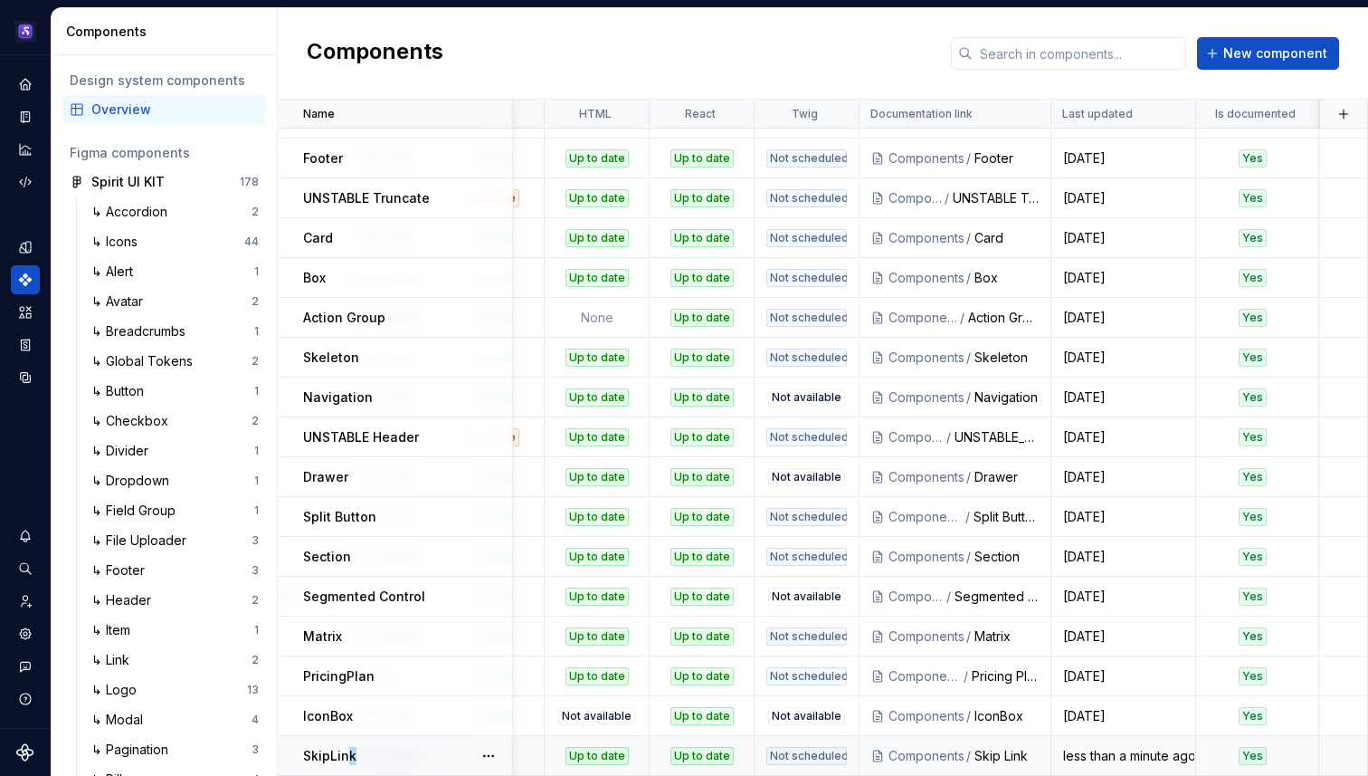
drag, startPoint x: 348, startPoint y: 746, endPoint x: 392, endPoint y: 747, distance: 43.5
click at [390, 747] on div "SkipLink" at bounding box center [407, 756] width 208 height 18
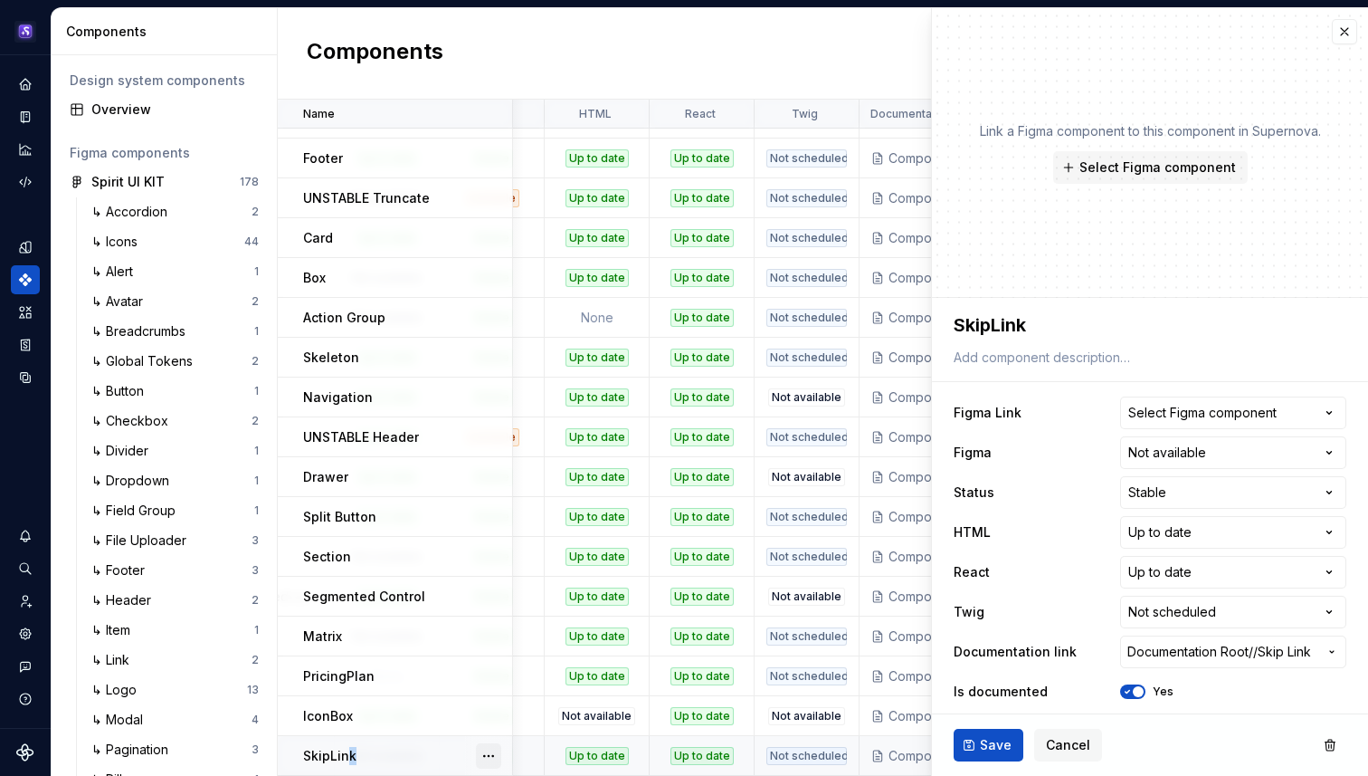
click at [483, 743] on button "button" at bounding box center [488, 755] width 25 height 25
click at [476, 743] on button "button" at bounding box center [488, 755] width 25 height 25
click at [281, 741] on td "SkipLink" at bounding box center [395, 756] width 235 height 40
drag, startPoint x: 297, startPoint y: 741, endPoint x: 382, endPoint y: 730, distance: 85.8
click at [382, 736] on td "SkipLink" at bounding box center [395, 756] width 235 height 40
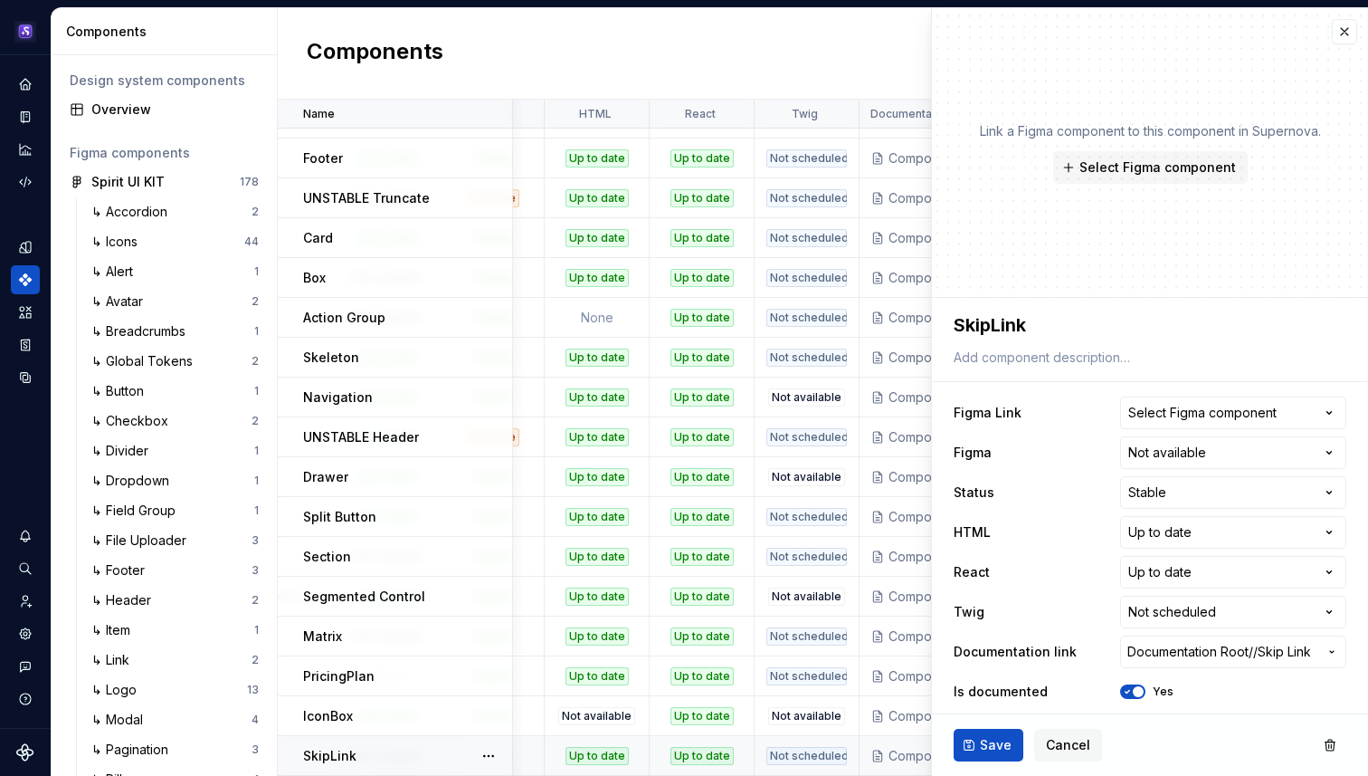
click at [397, 747] on div "SkipLink" at bounding box center [407, 756] width 208 height 18
type textarea "*"
click at [1332, 25] on button "button" at bounding box center [1344, 31] width 25 height 25
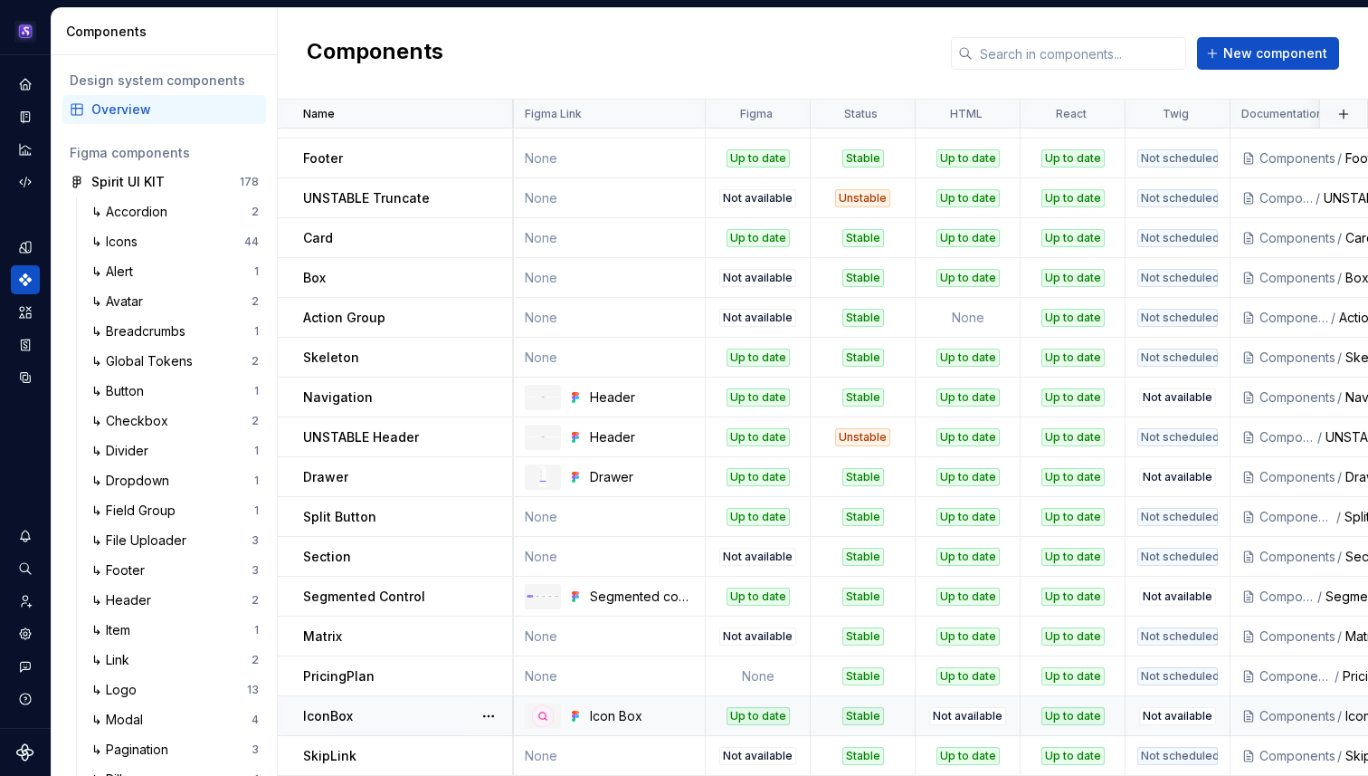
scroll to position [1633, 0]
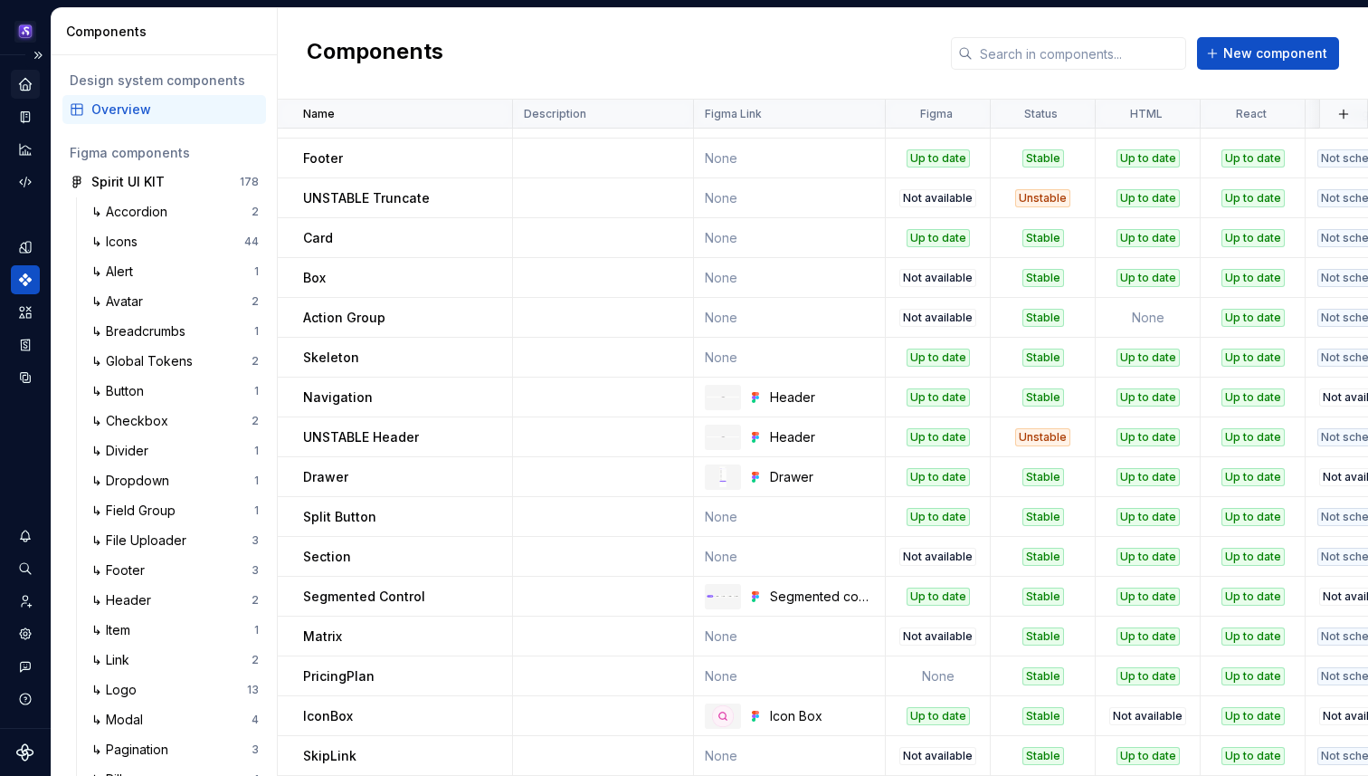
click at [30, 90] on icon "Home" at bounding box center [25, 84] width 16 height 16
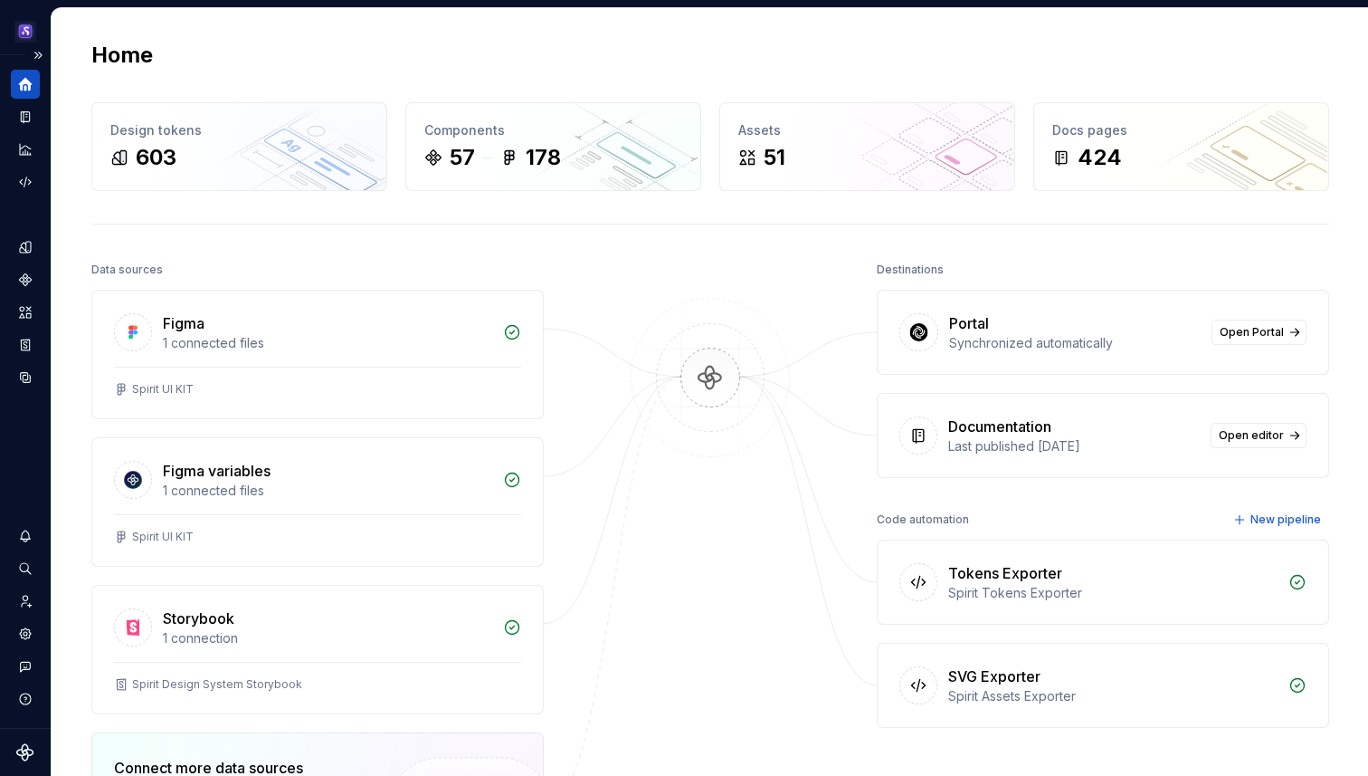
click at [567, 462] on div "Data sources Figma 1 connected files Spirit UI KIT Figma variables 1 connected …" at bounding box center [710, 650] width 1238 height 787
